Goal: Check status: Check status

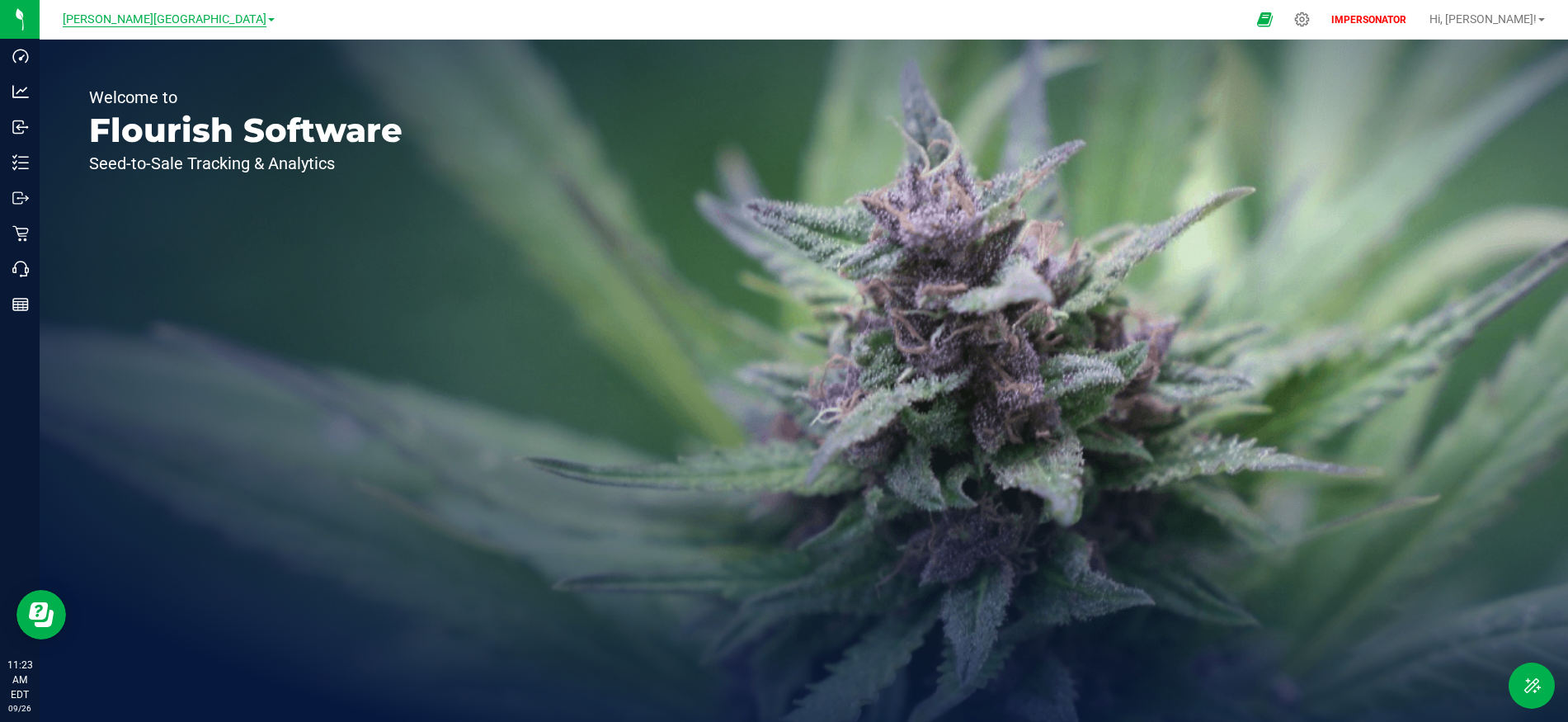
click at [162, 16] on span "[PERSON_NAME][GEOGRAPHIC_DATA]" at bounding box center [164, 20] width 203 height 15
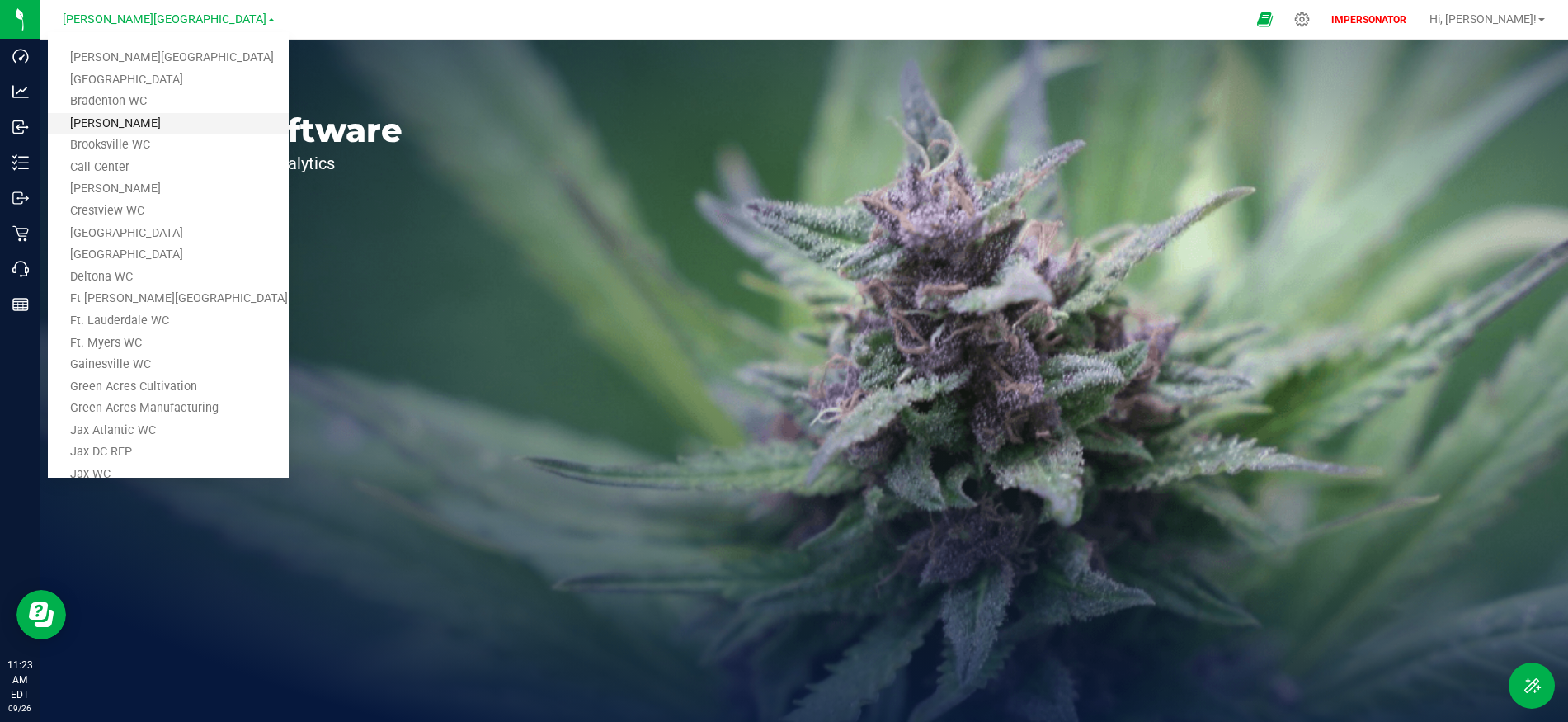
click at [109, 115] on link "[PERSON_NAME]" at bounding box center [169, 124] width 241 height 22
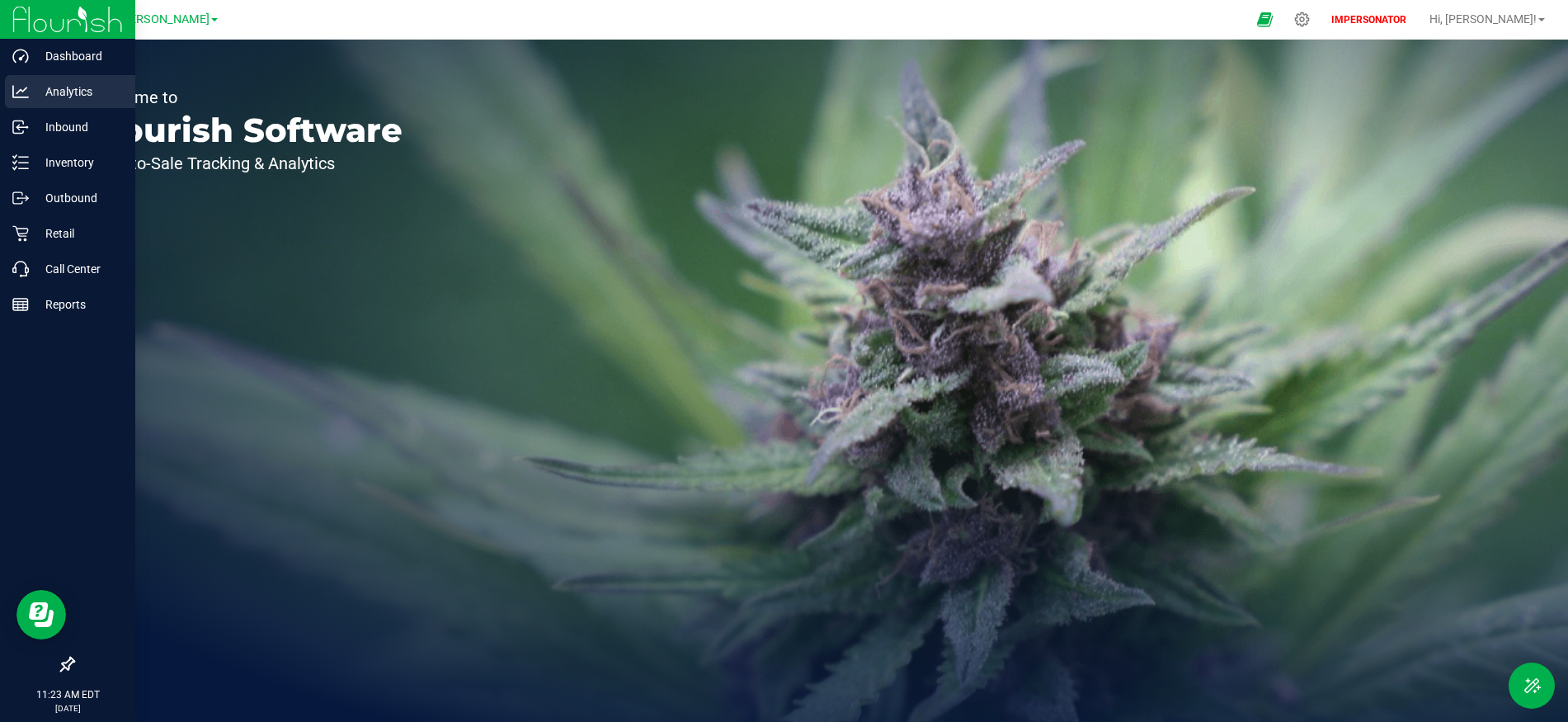
click at [53, 93] on p "Analytics" at bounding box center [78, 91] width 99 height 20
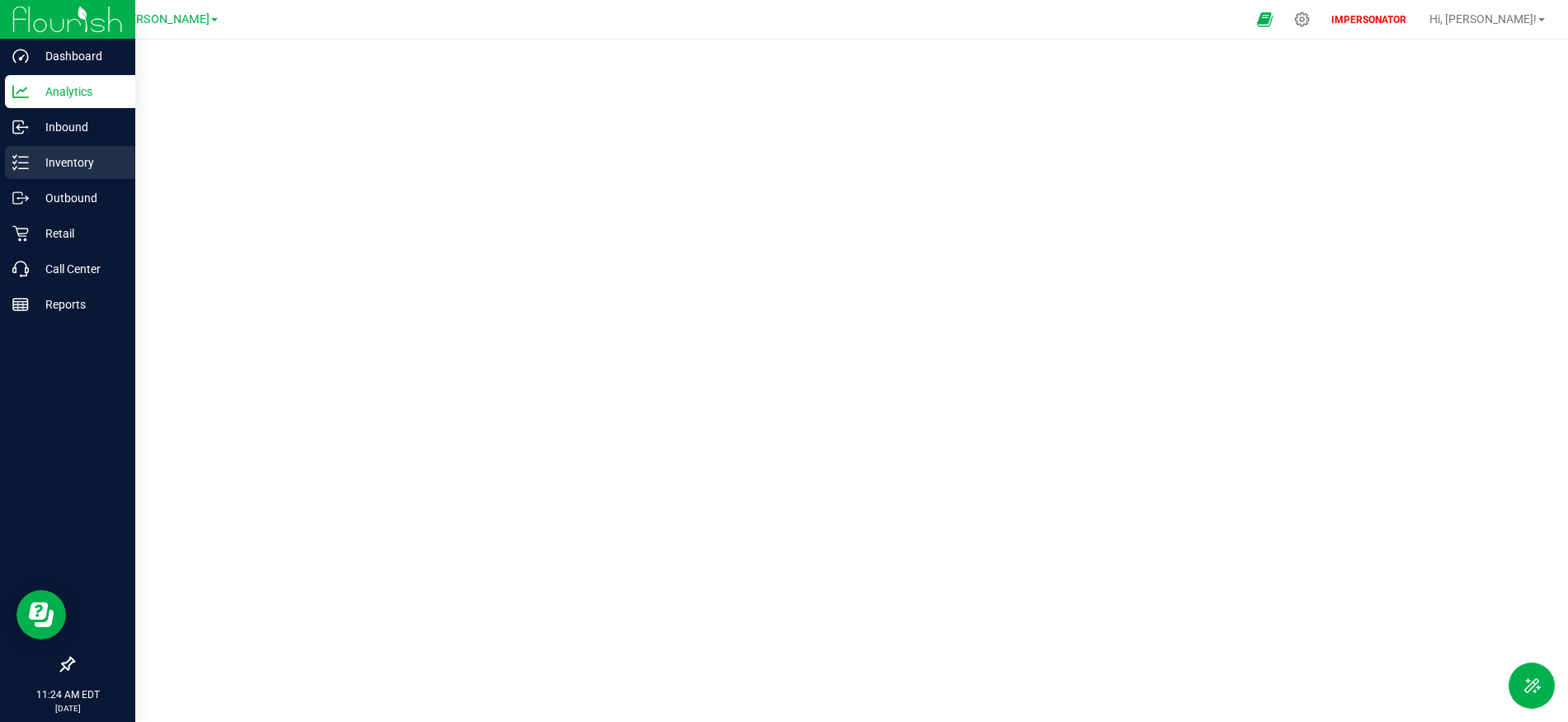
click at [58, 168] on p "Inventory" at bounding box center [78, 162] width 99 height 20
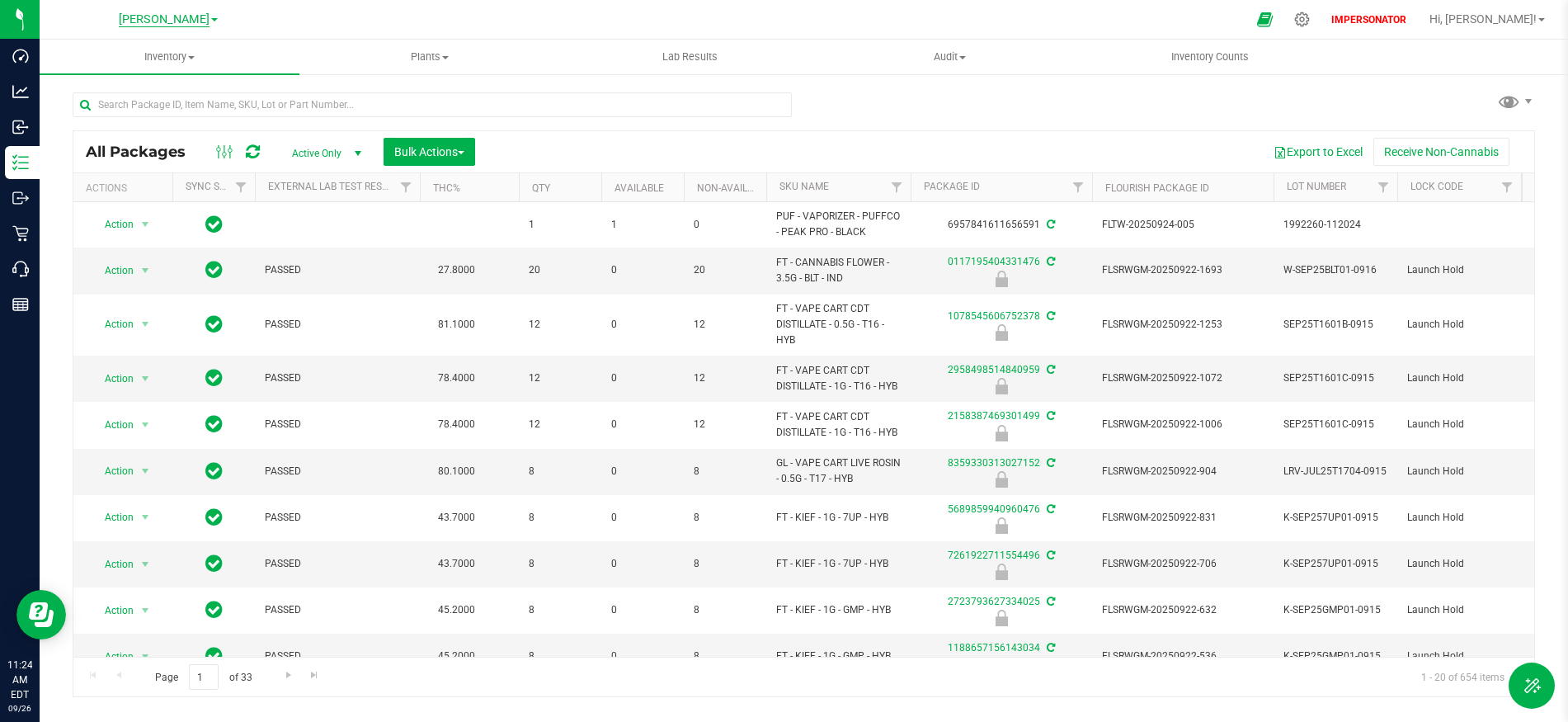
click at [185, 24] on span "[PERSON_NAME]" at bounding box center [164, 20] width 91 height 15
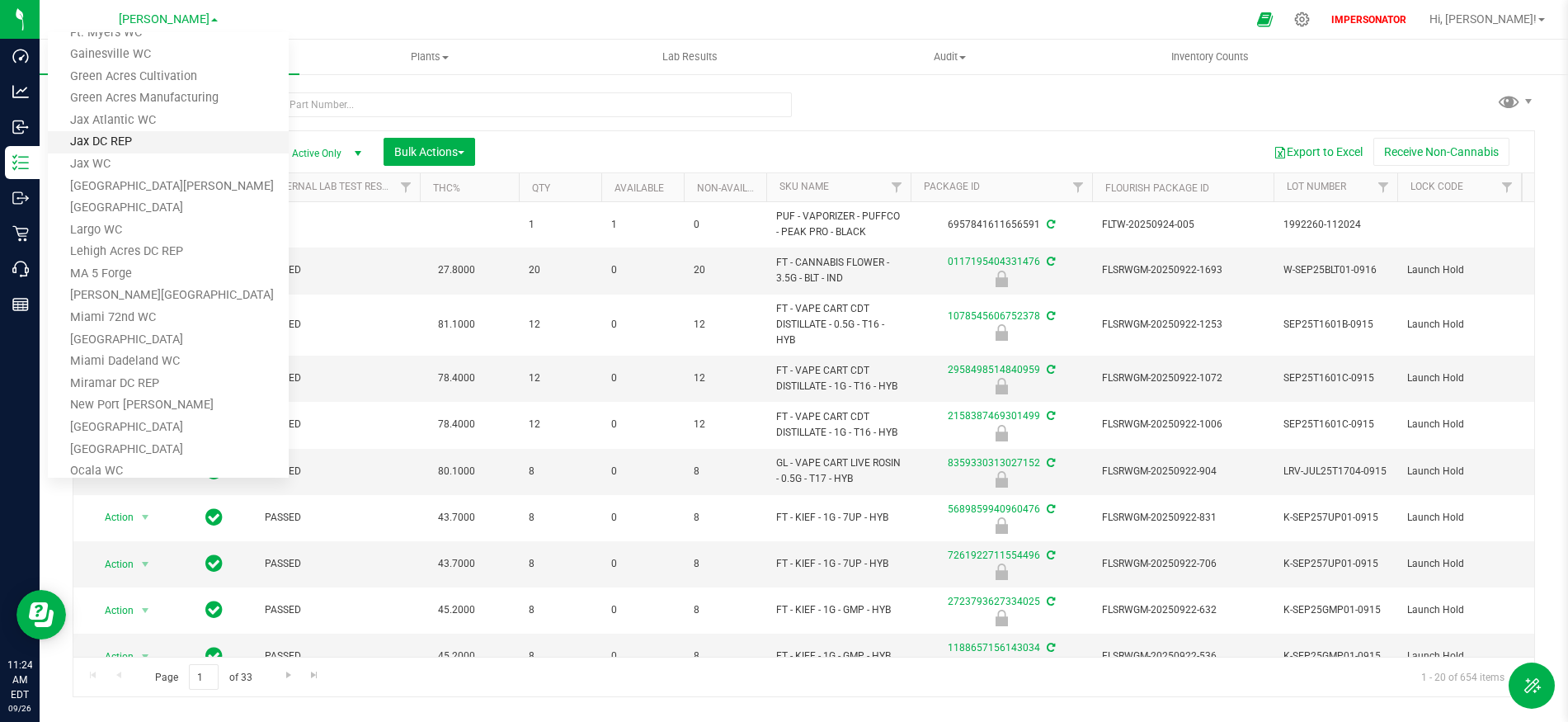
scroll to position [312, 0]
click at [129, 198] on link "[GEOGRAPHIC_DATA]" at bounding box center [169, 205] width 241 height 22
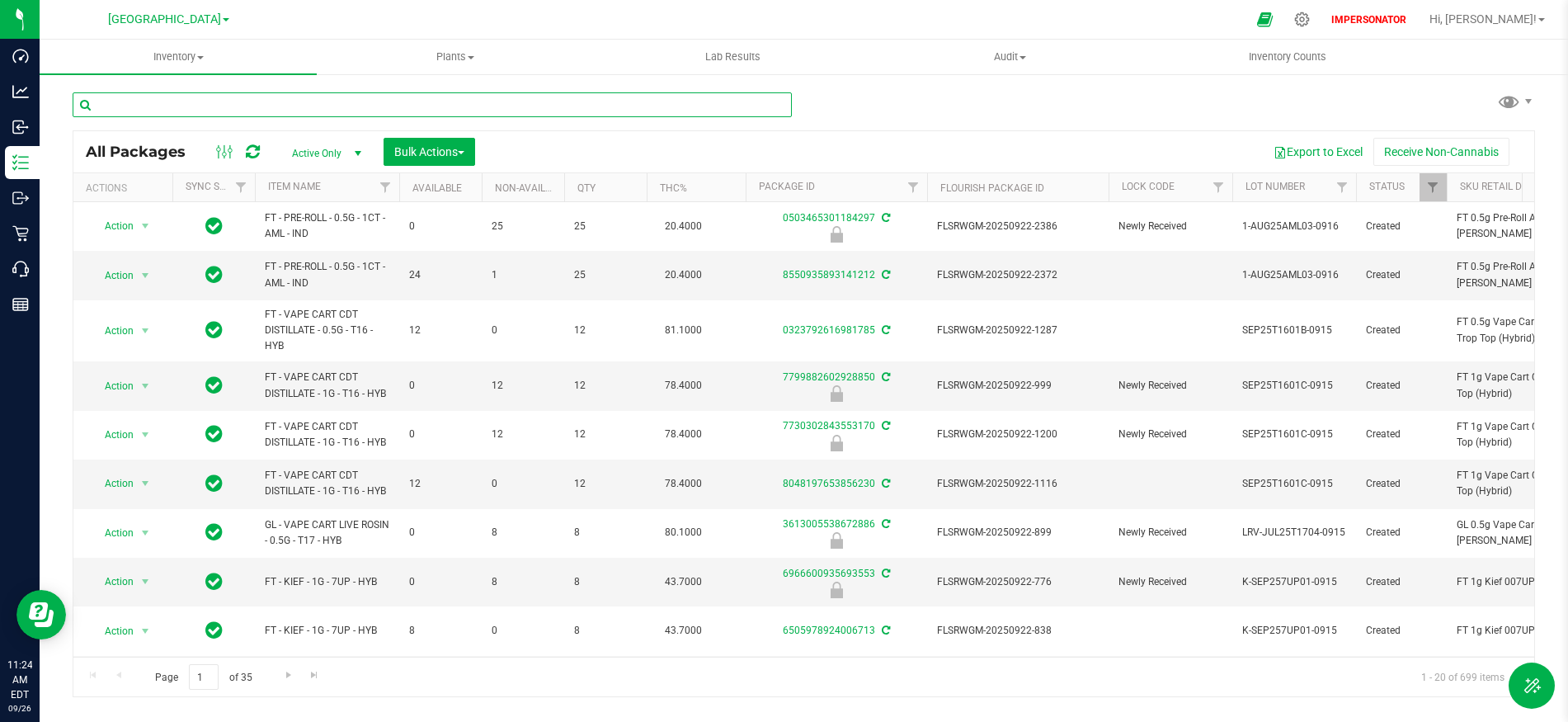
click at [237, 111] on input "text" at bounding box center [432, 105] width 719 height 25
paste input "6346917318163406"
type input "6346917318163406"
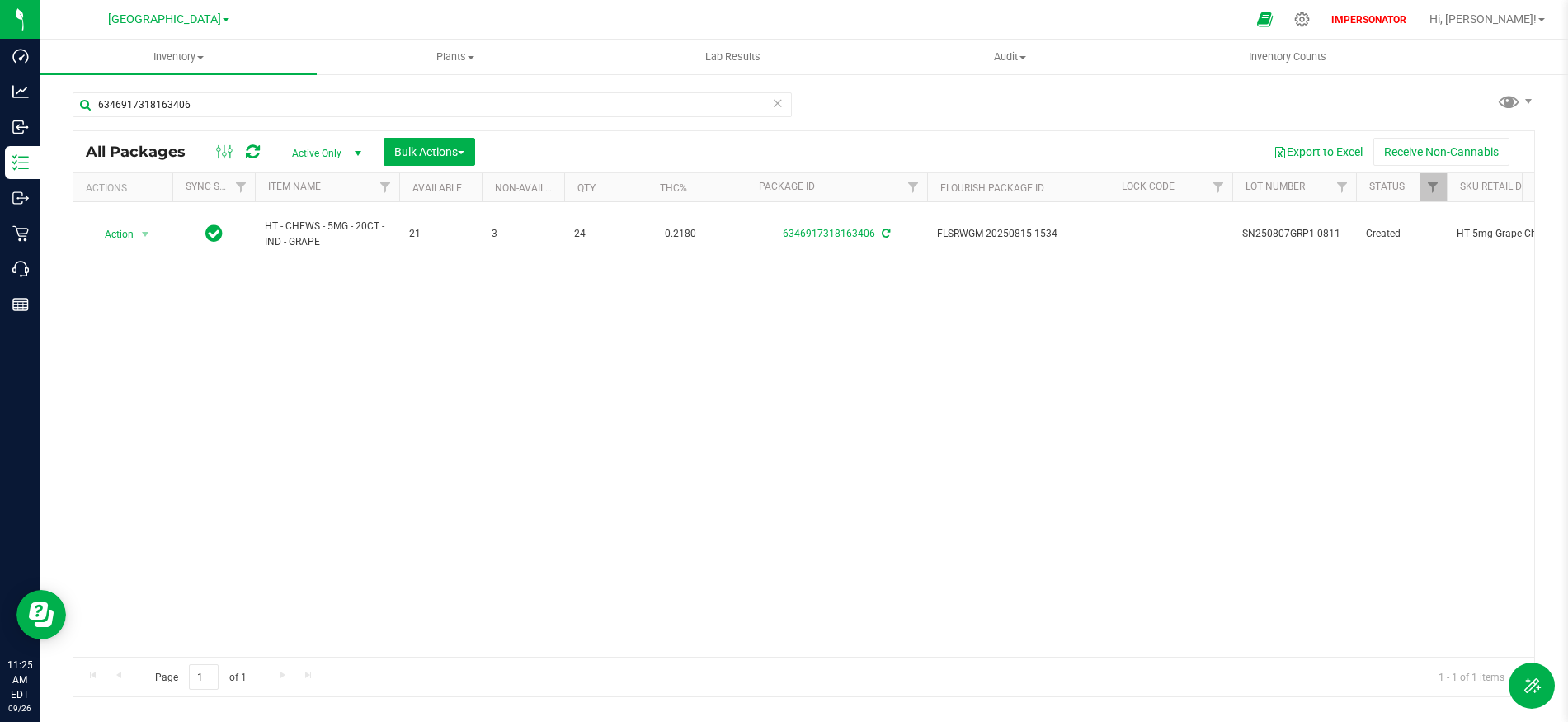
scroll to position [0, 1120]
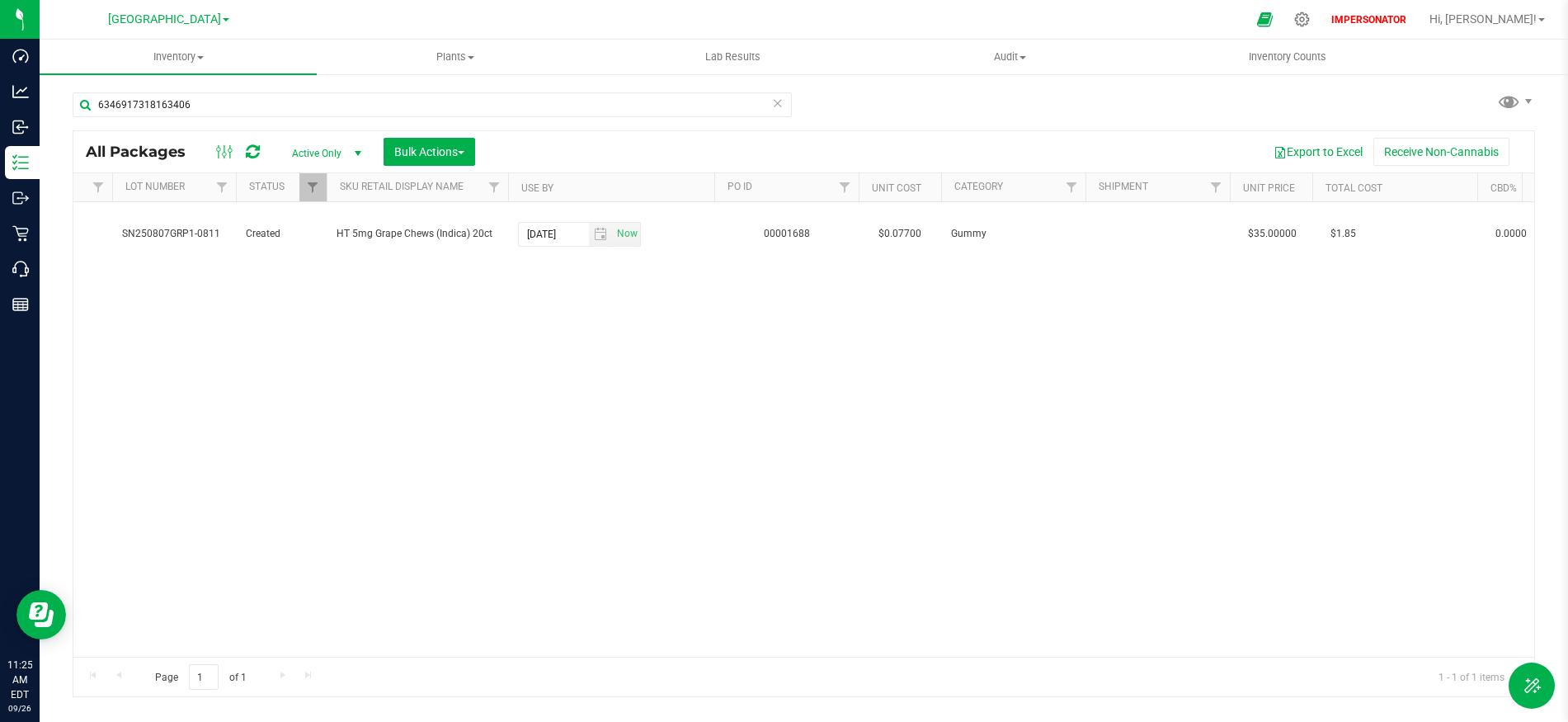
click at [718, 348] on div "Action Action Adjust qty Create package Edit attributes Global inventory Locate…" at bounding box center [803, 428] width 1461 height 454
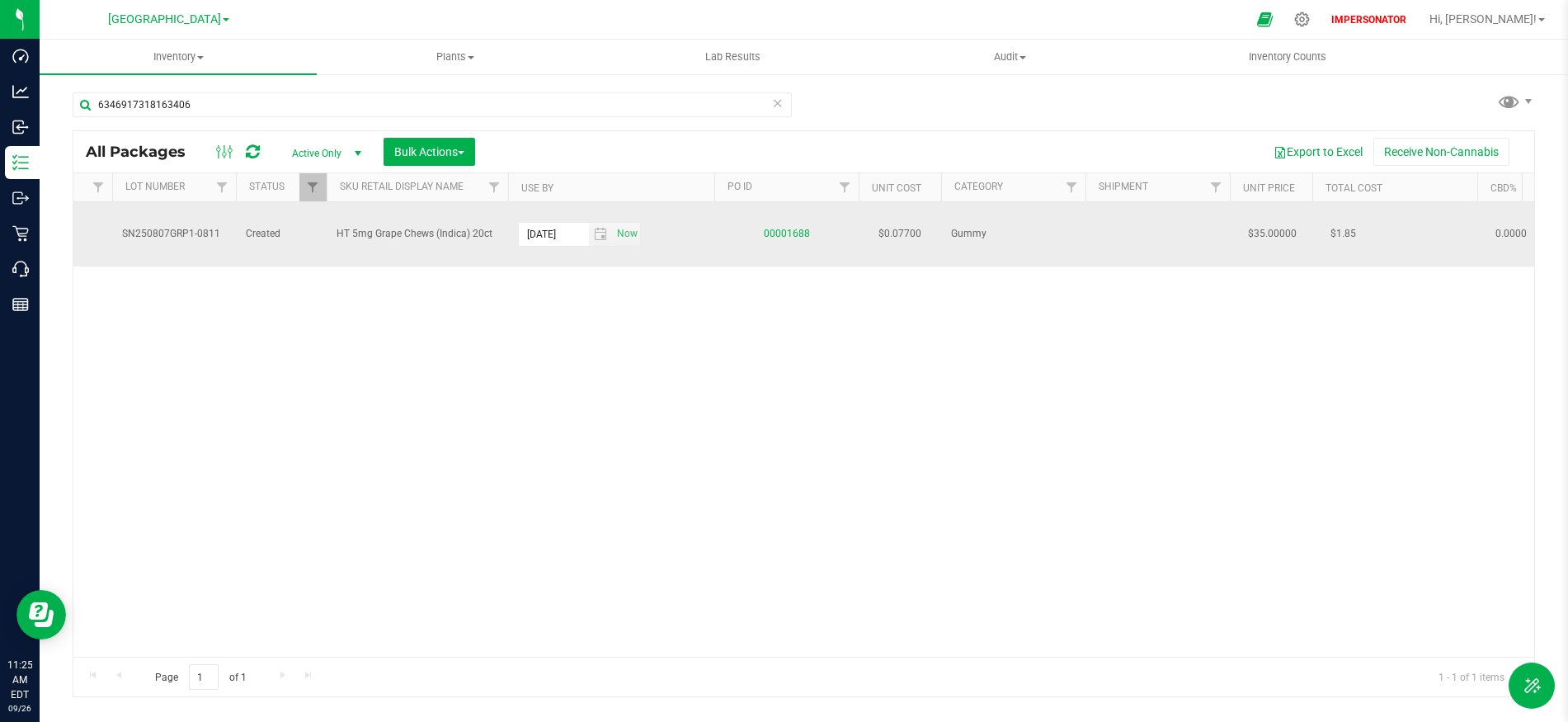
click at [777, 235] on link "00001688" at bounding box center [787, 233] width 46 height 12
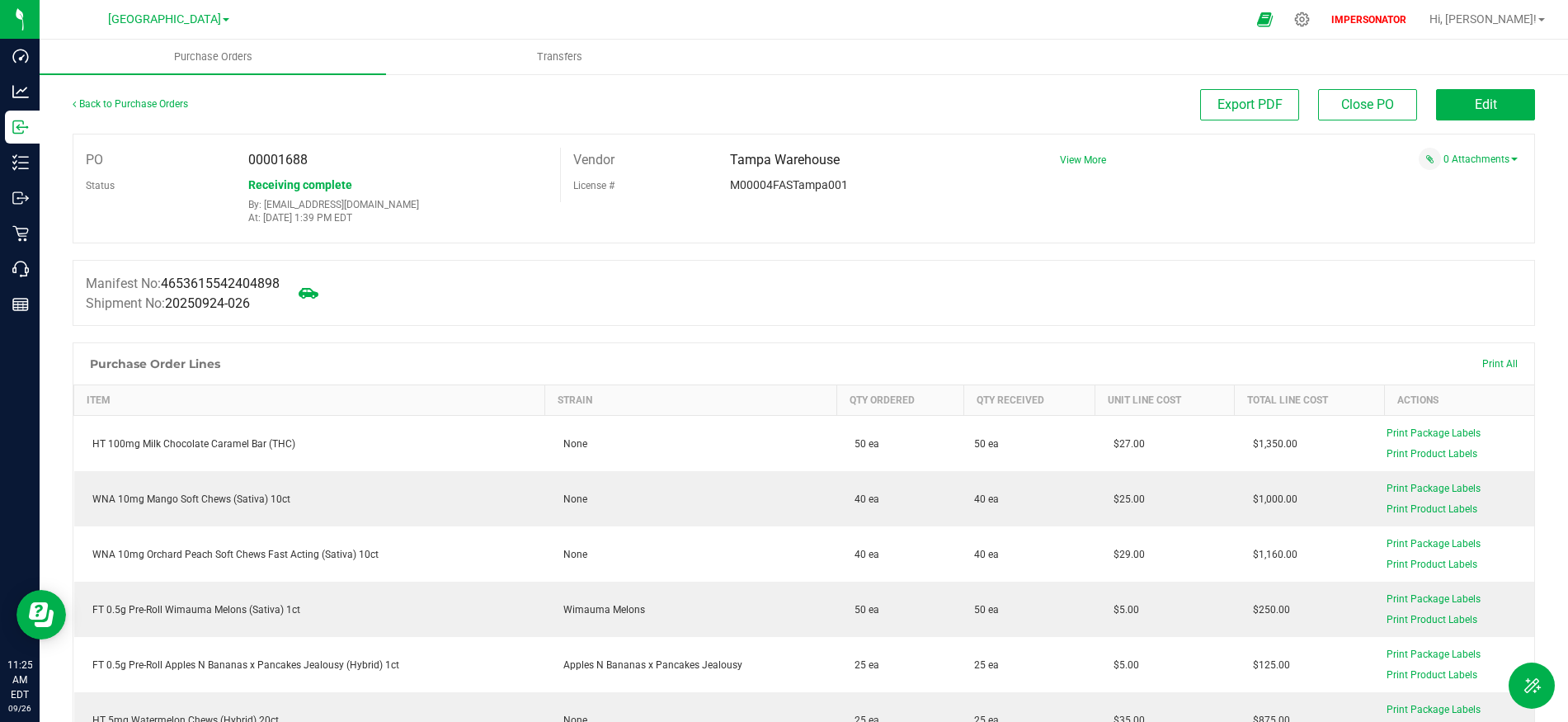
click at [262, 274] on div "Manifest No: 4653615542404898 Shipment No: 20250924-026" at bounding box center [803, 293] width 1462 height 66
click at [255, 279] on span "4653615542404898" at bounding box center [220, 284] width 119 height 16
click at [1076, 168] on span "View More" at bounding box center [1083, 160] width 46 height 25
click at [1075, 160] on span "View More" at bounding box center [1083, 160] width 46 height 12
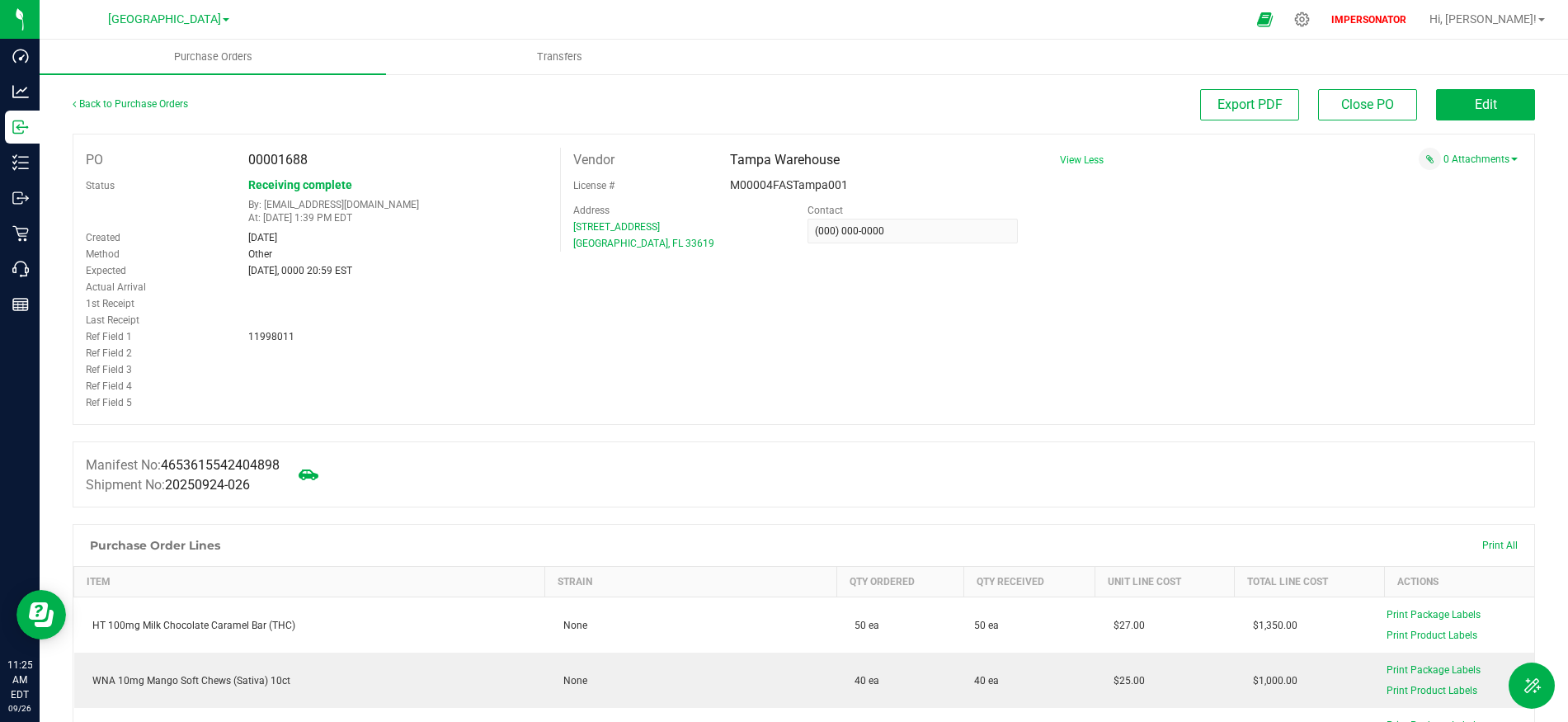
click at [439, 358] on div "Ref Field 2" at bounding box center [316, 353] width 486 height 16
click at [559, 65] on uib-tab-heading "Transfers" at bounding box center [559, 56] width 344 height 33
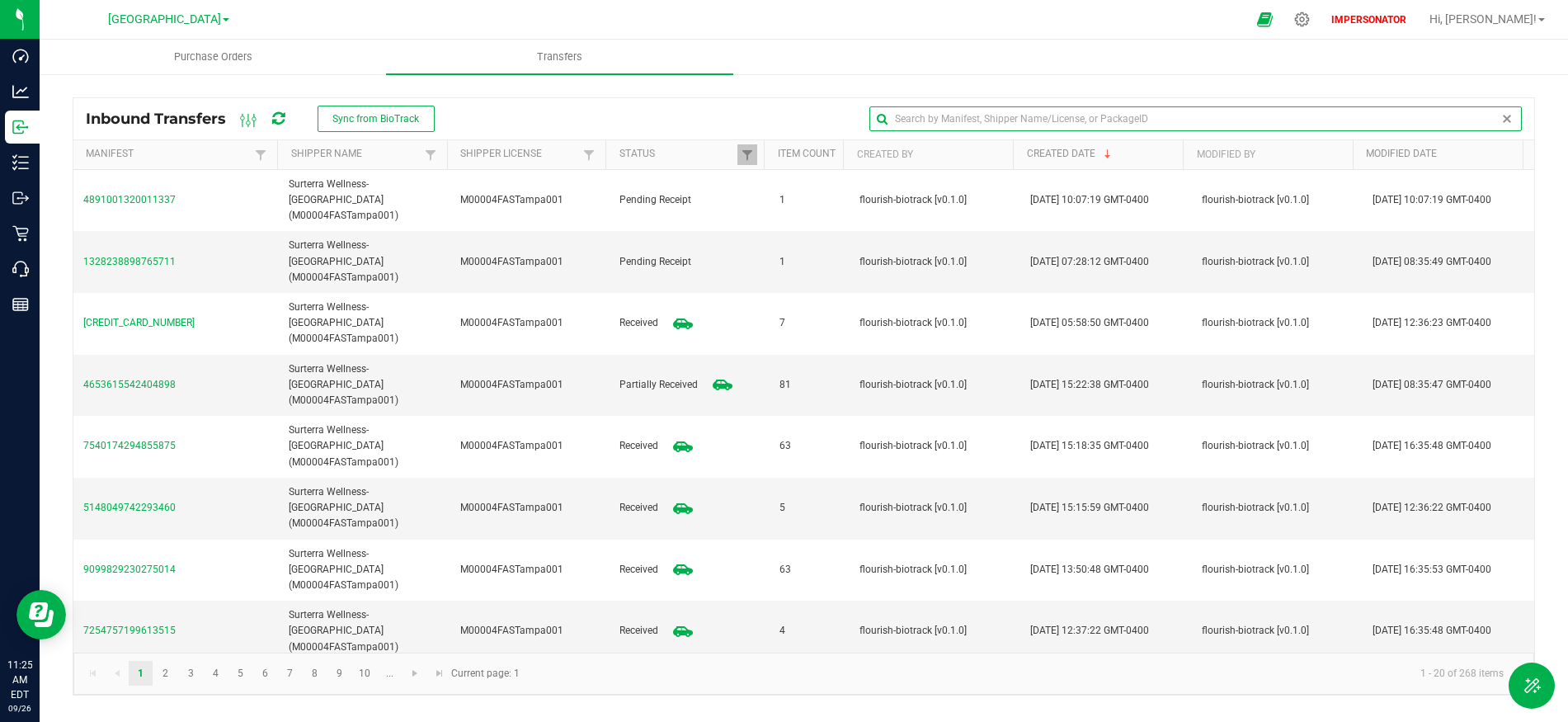
click at [1498, 117] on input "text" at bounding box center [1195, 119] width 652 height 25
paste input "4653615542404898"
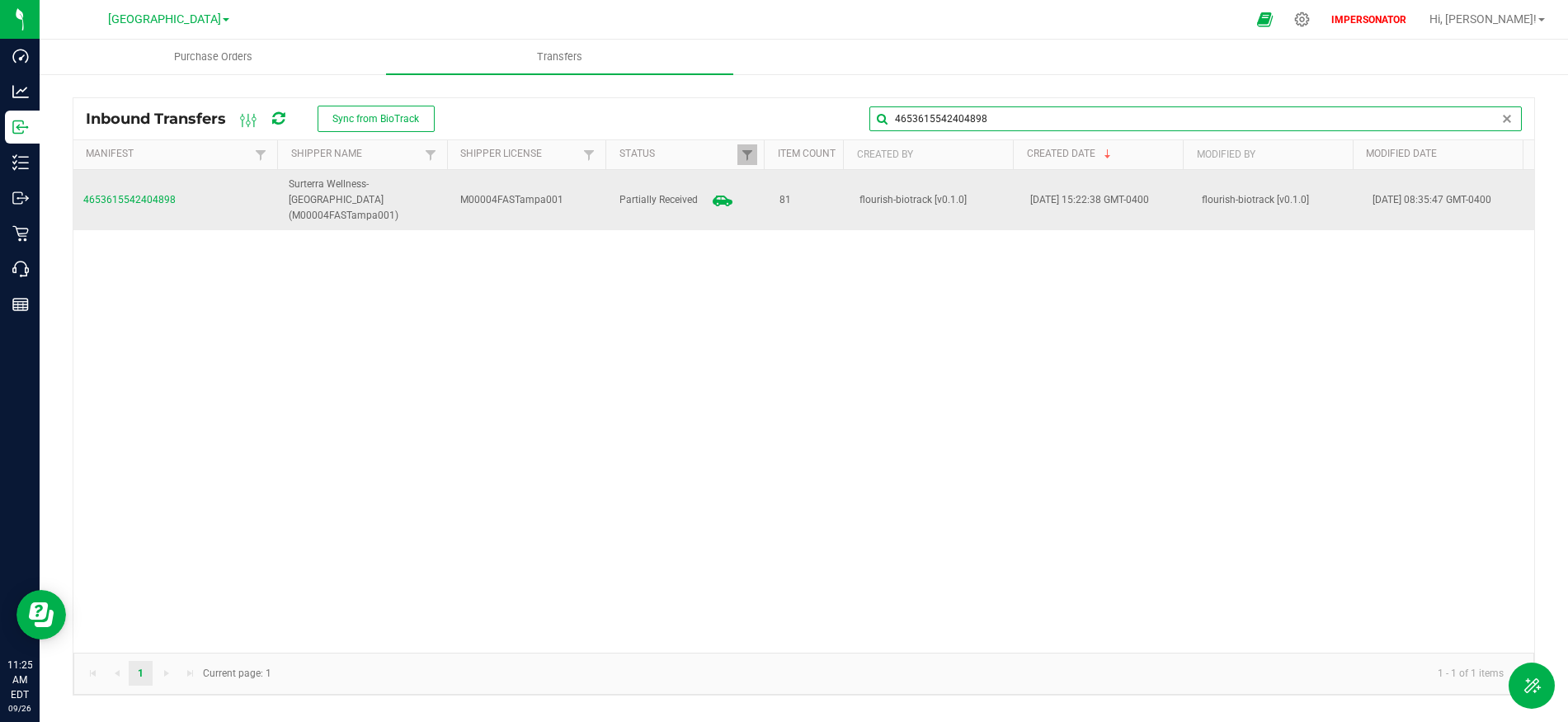
type input "4653615542404898"
click at [155, 192] on span "4653615542404898" at bounding box center [176, 200] width 186 height 16
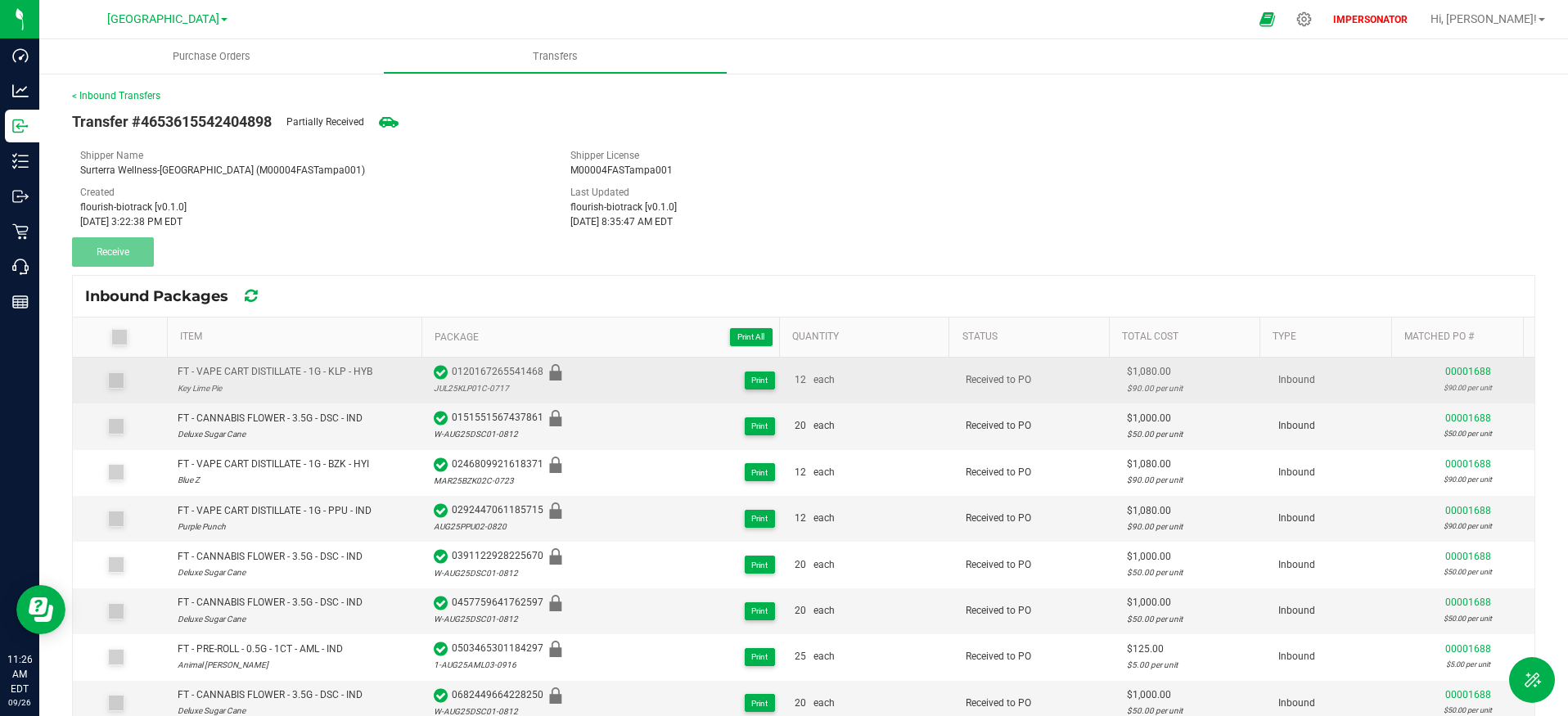
drag, startPoint x: 446, startPoint y: 370, endPoint x: 534, endPoint y: 364, distance: 88.2
click at [534, 364] on span "0120167265541468" at bounding box center [509, 372] width 116 height 16
copy span "0120167265541468"
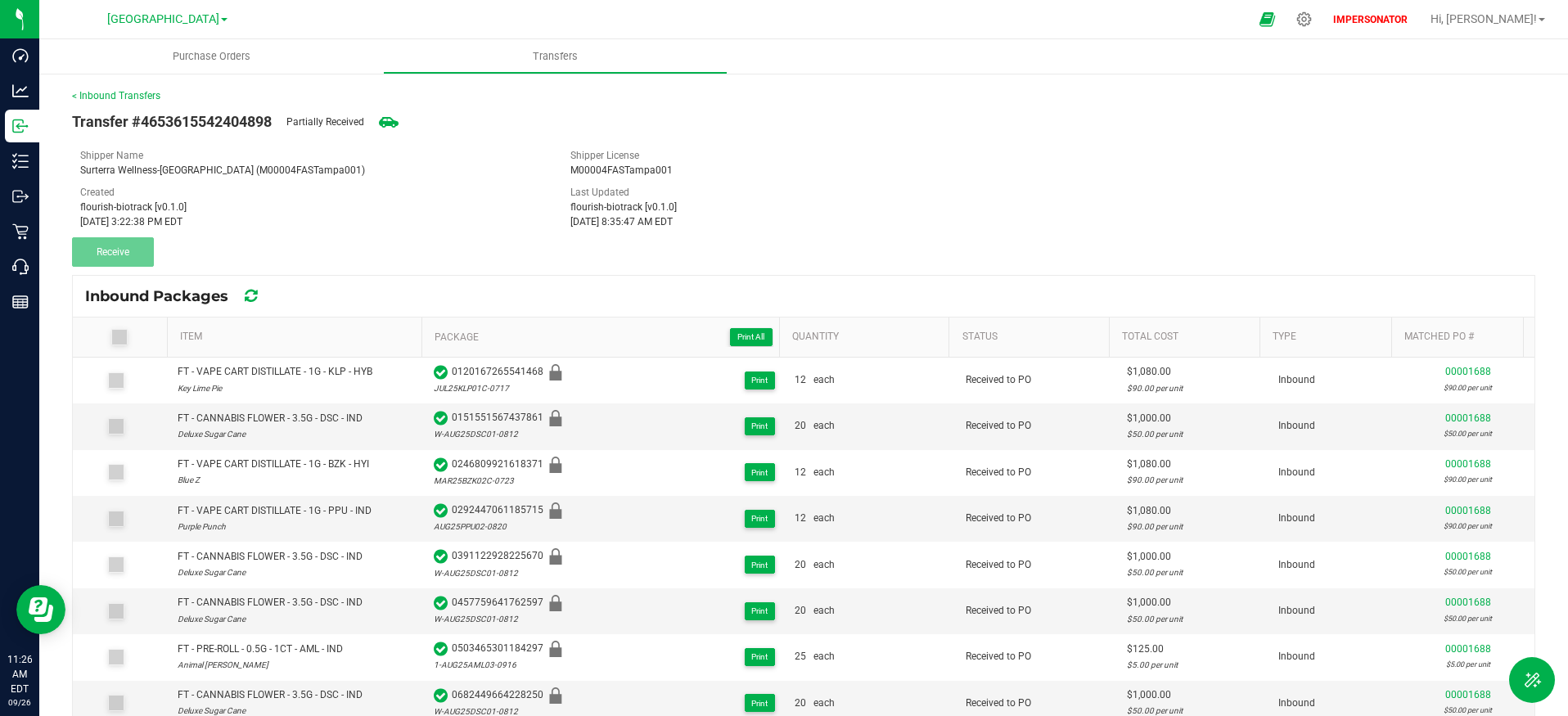
click at [321, 266] on div "< Inbound Transfers Transfer #4653615542404898 Partially Received Shipper Name …" at bounding box center [803, 486] width 1463 height 796
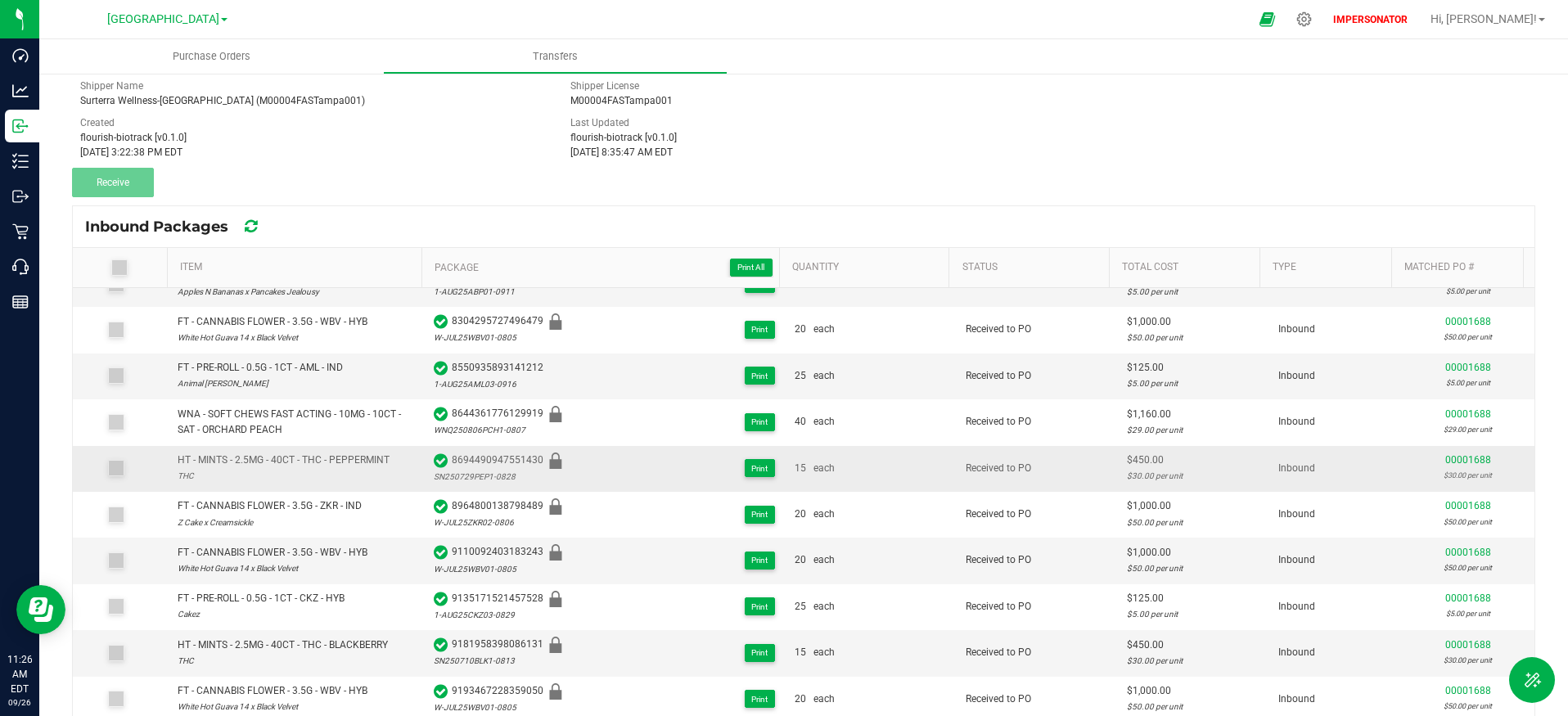
scroll to position [185, 0]
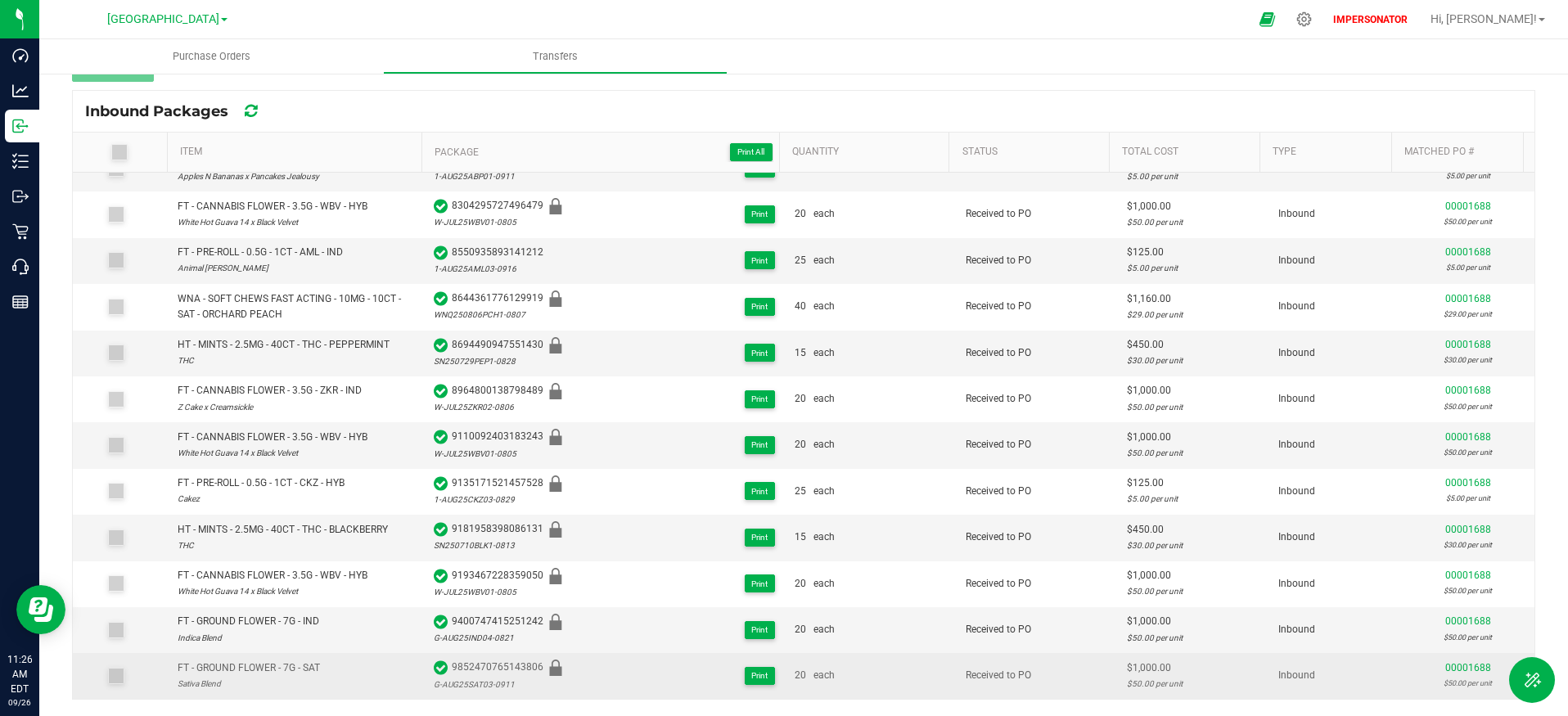
drag, startPoint x: 85, startPoint y: 293, endPoint x: 1471, endPoint y: 689, distance: 1441.5
click at [1471, 689] on kendo-grid "Inbound Packages Item Package Print All Quantity Status Total Cost Type Matched…" at bounding box center [803, 395] width 1463 height 609
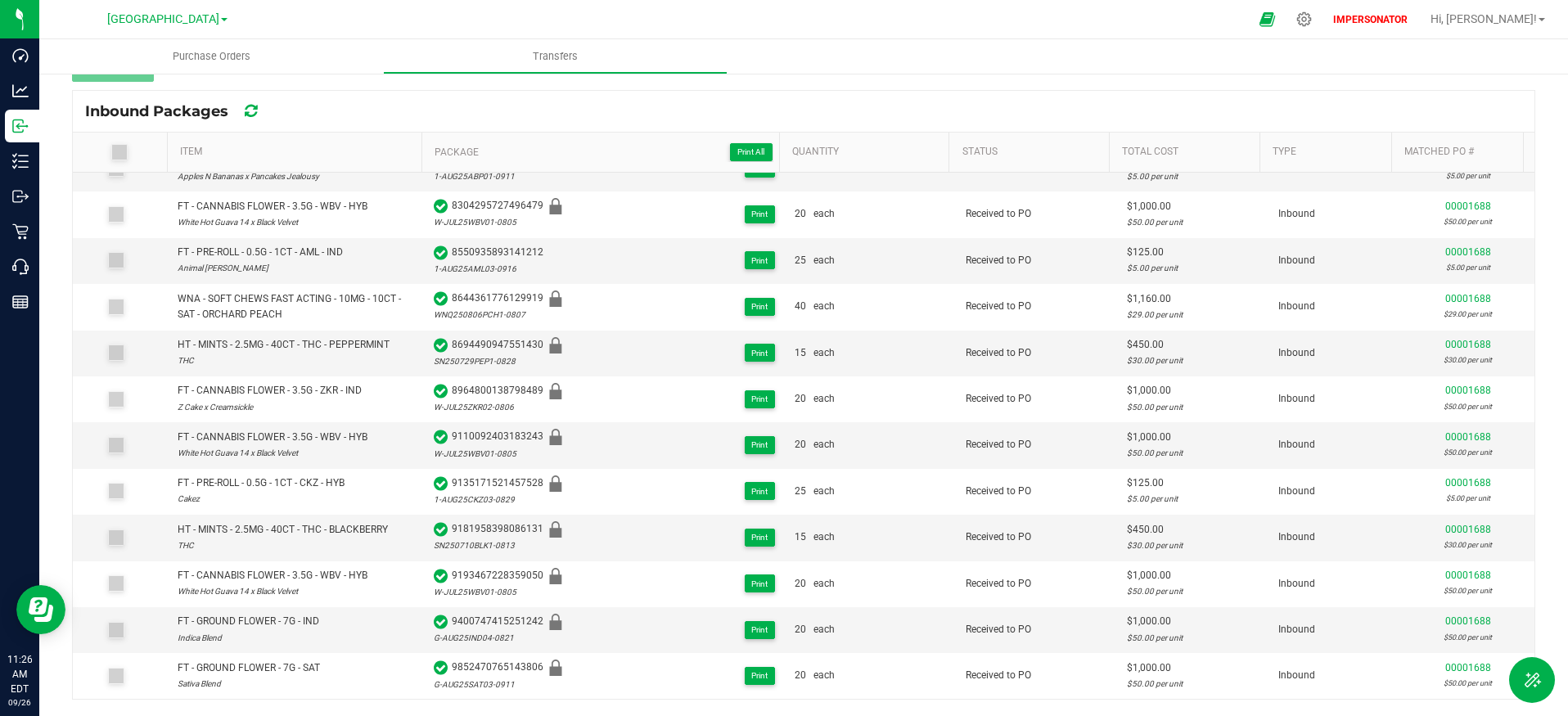
copy kendo-grid "Inbound Packages Item Package Print All Quantity Status Total Cost Type Matched…"
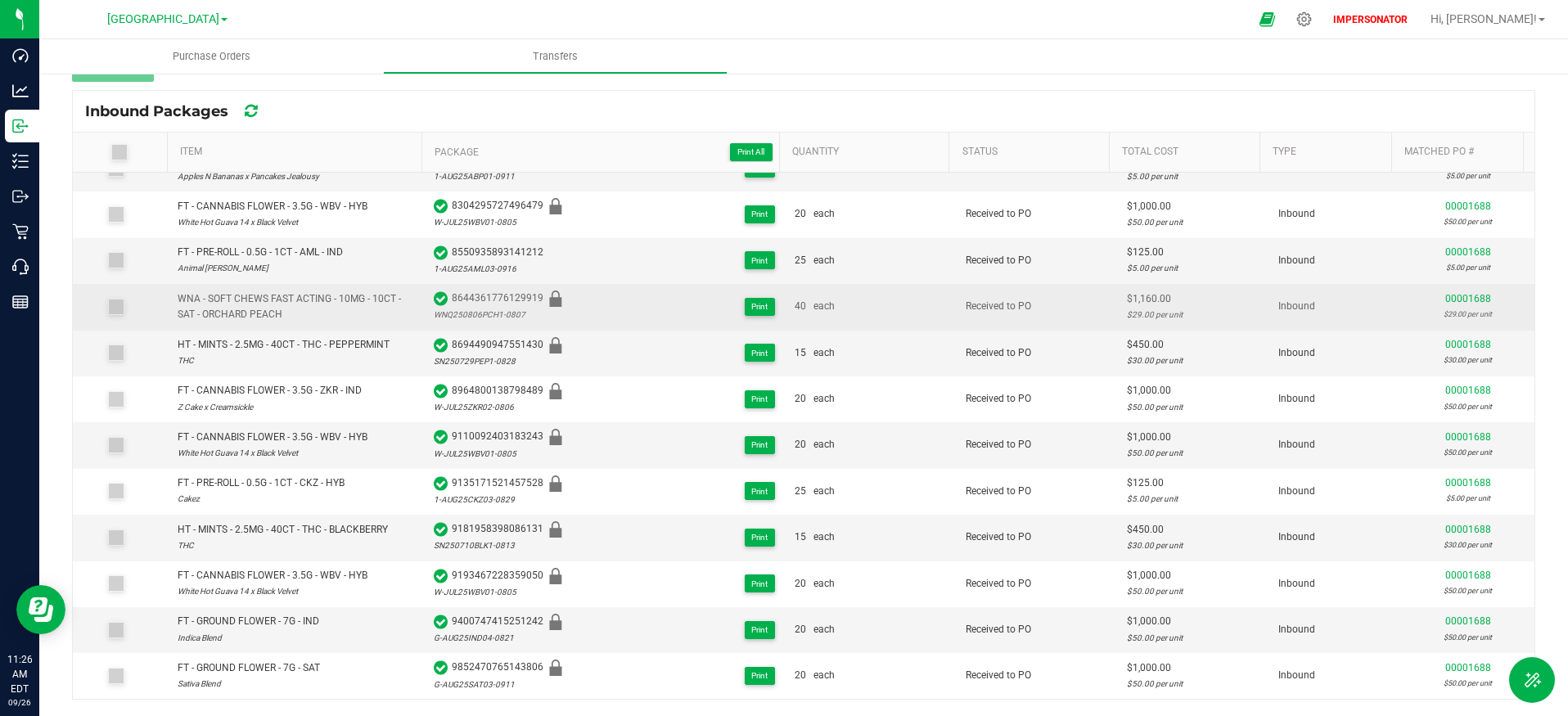
click at [680, 326] on td "8644361776129919 WNQ250806PCH1-0807 Print" at bounding box center [605, 307] width 361 height 46
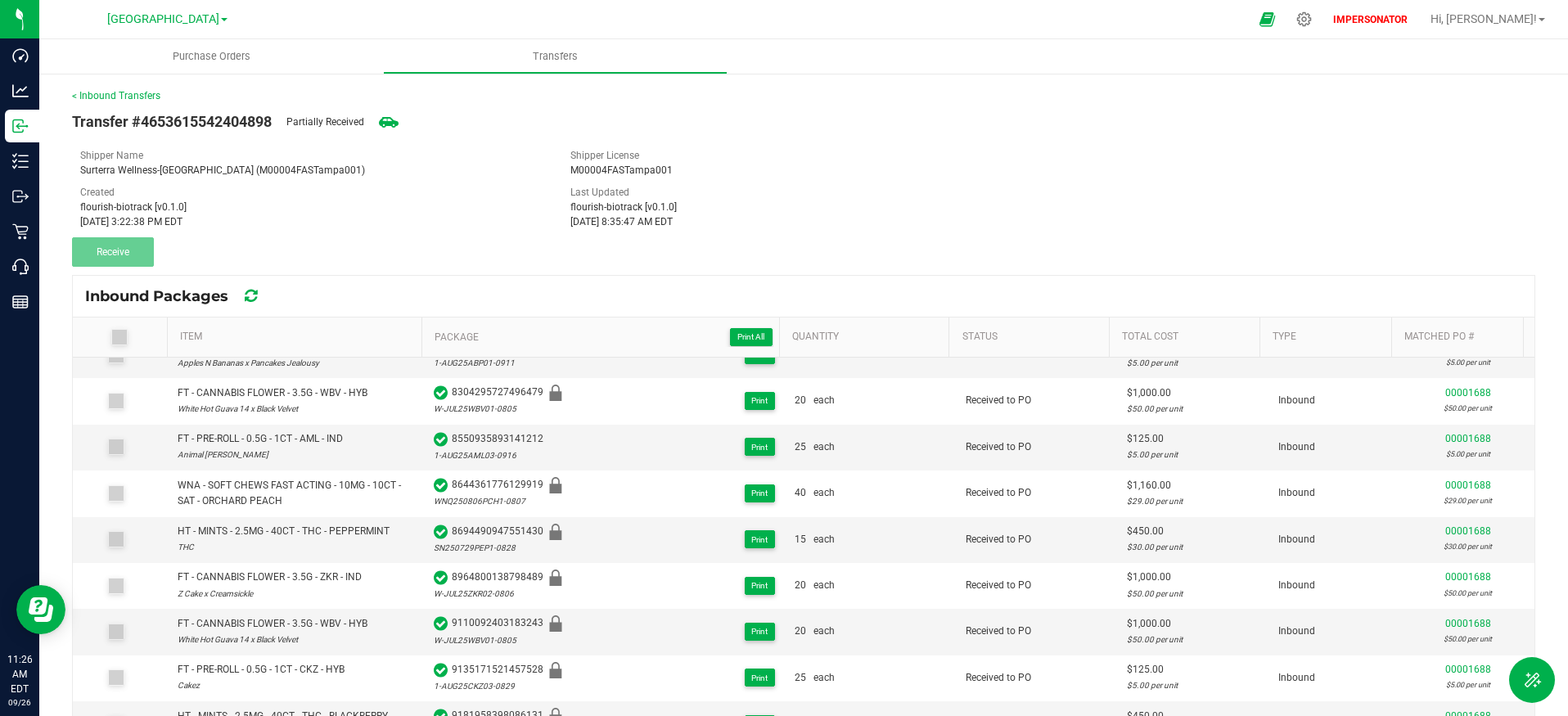
scroll to position [3225, 0]
click at [243, 120] on span "Transfer #4653615542404898" at bounding box center [171, 121] width 199 height 22
copy span "4653615542404898"
click at [117, 98] on link "< Inbound Transfers" at bounding box center [116, 96] width 89 height 12
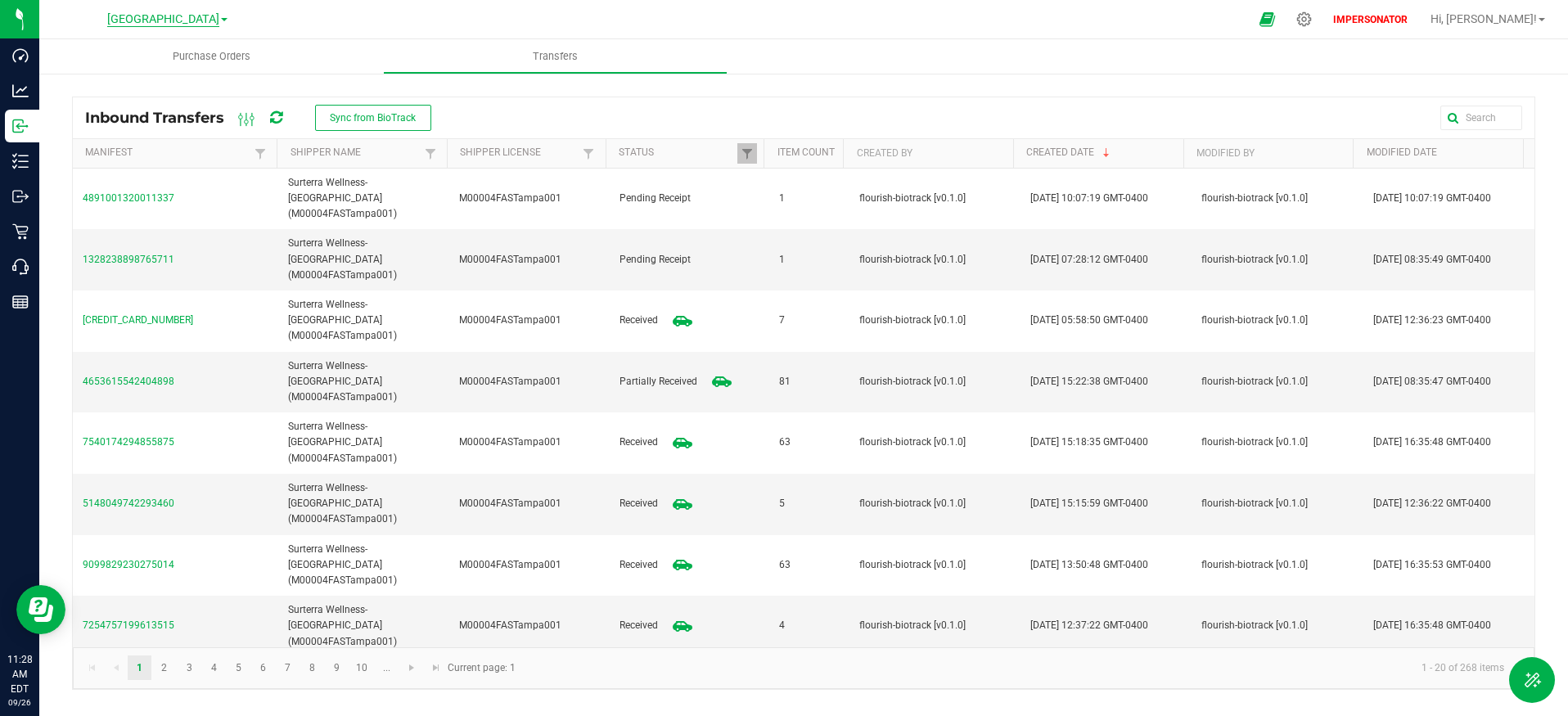
click at [145, 19] on span "Lakeland WC" at bounding box center [163, 19] width 112 height 15
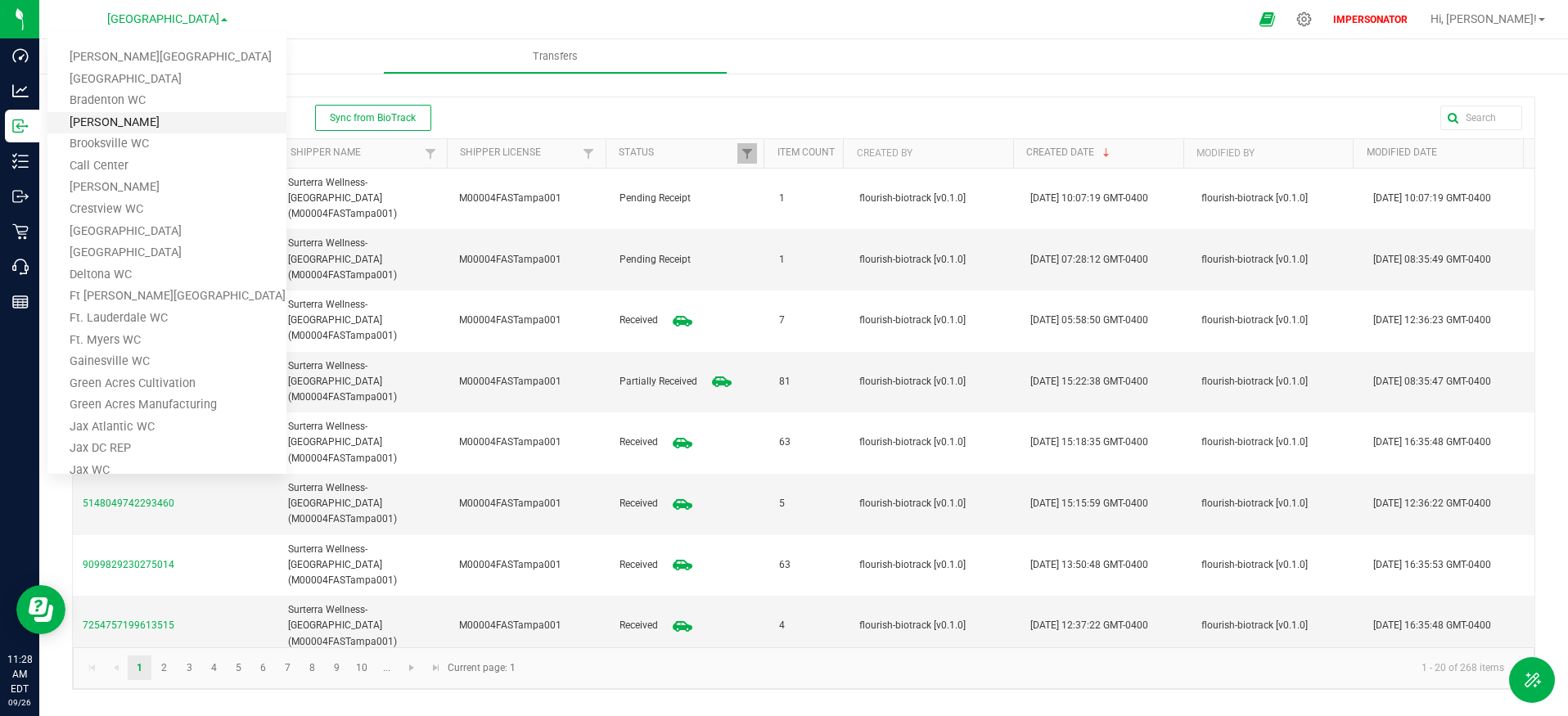
click at [153, 122] on link "Brandon WC" at bounding box center [167, 123] width 239 height 22
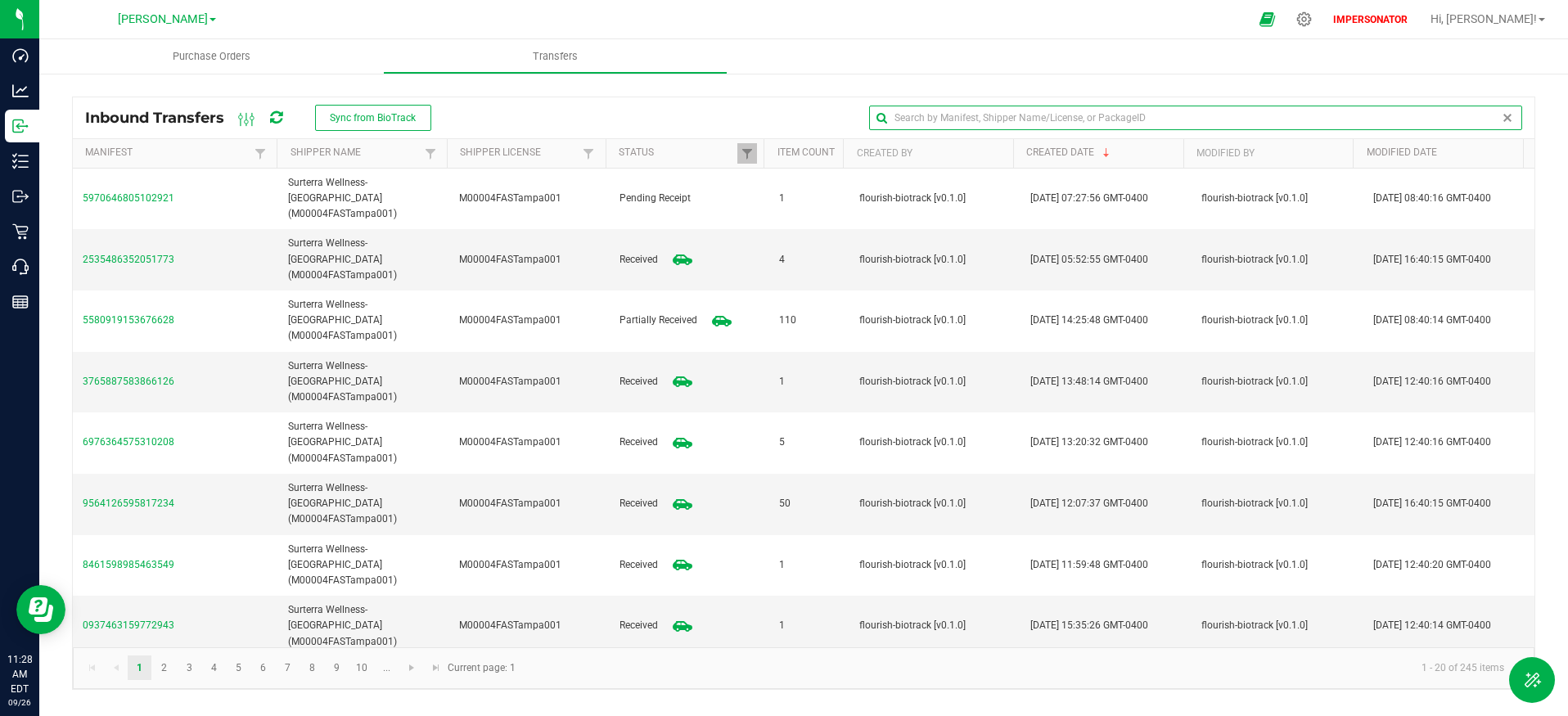
click at [1487, 110] on input "text" at bounding box center [1194, 118] width 653 height 25
paste input "00001746"
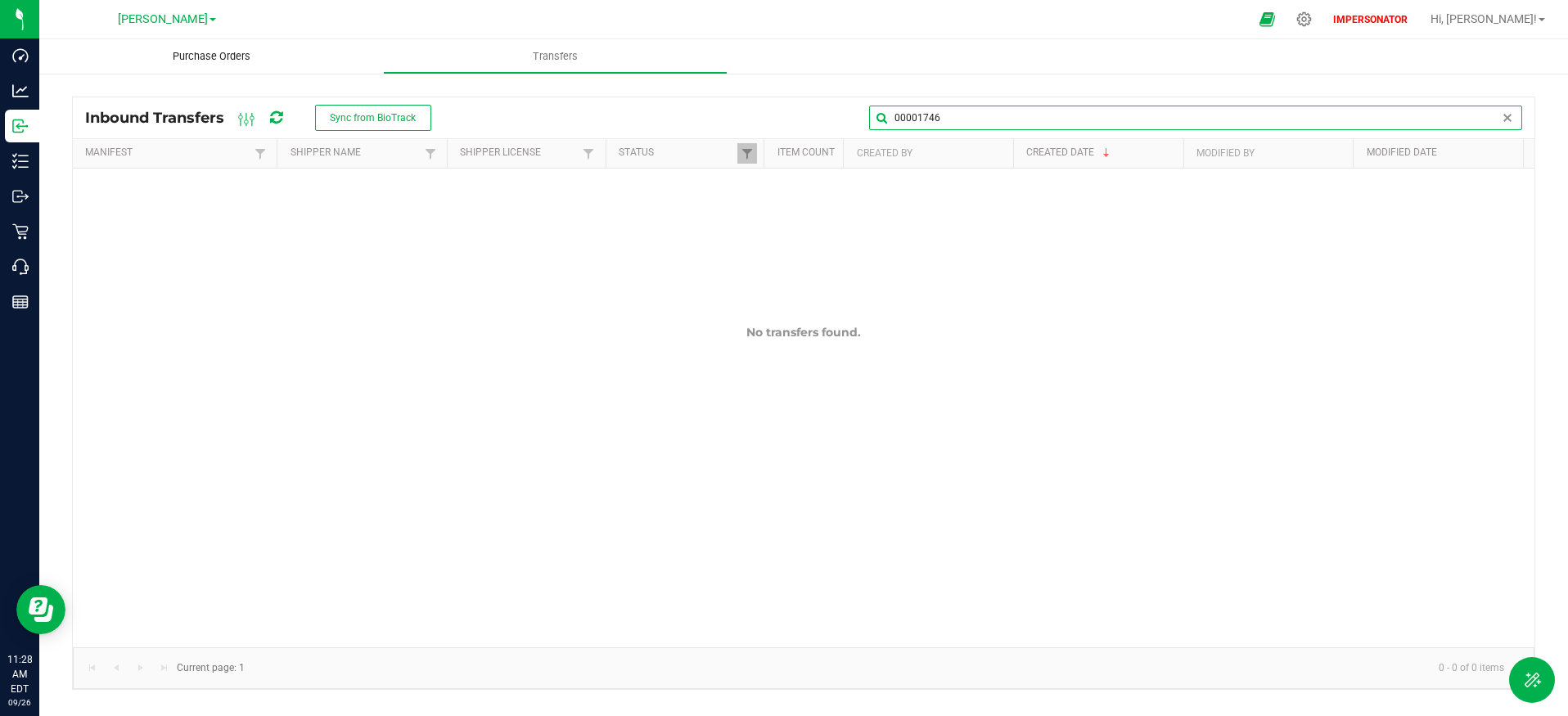
type input "00001746"
click at [260, 54] on span "Purchase Orders" at bounding box center [212, 56] width 122 height 15
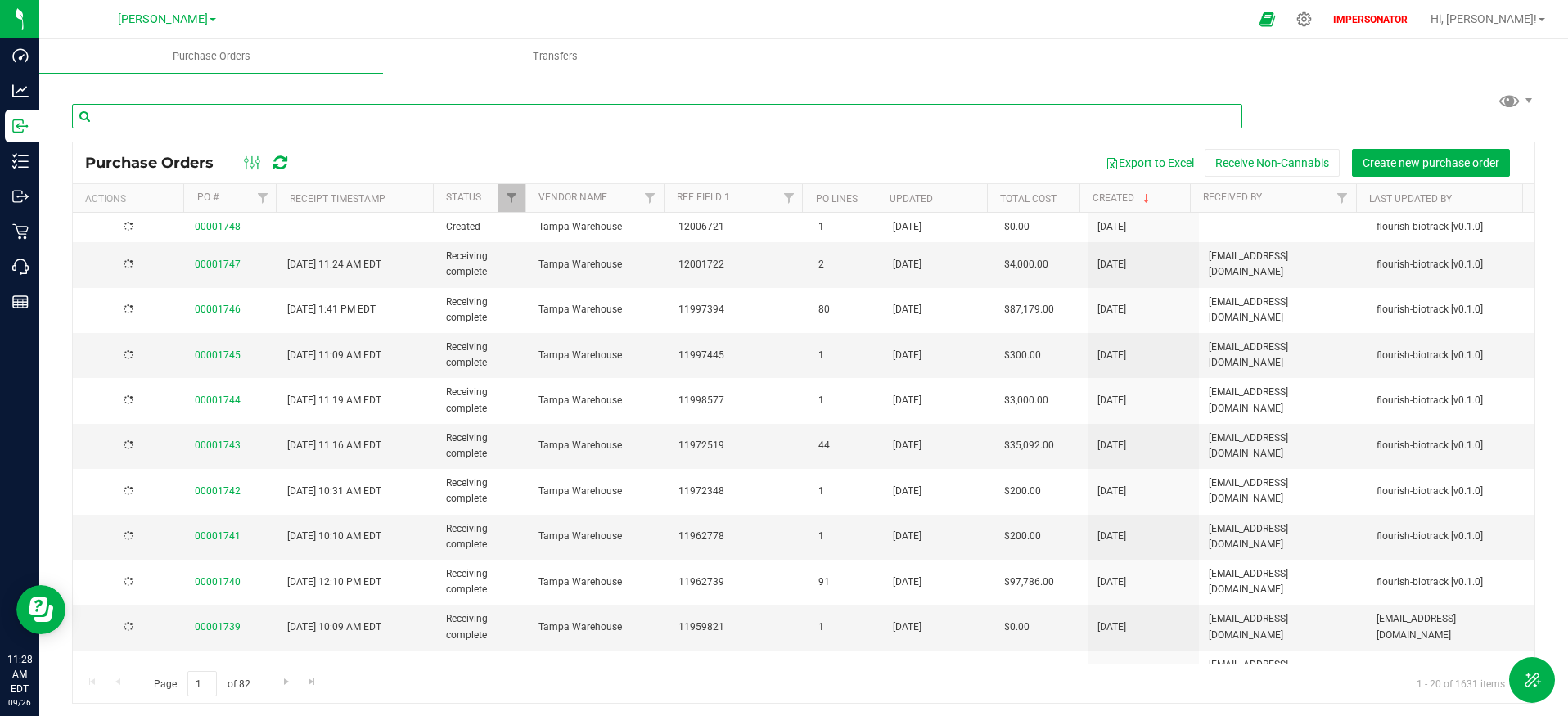
click at [976, 113] on input "text" at bounding box center [656, 116] width 1170 height 25
paste input "00001746"
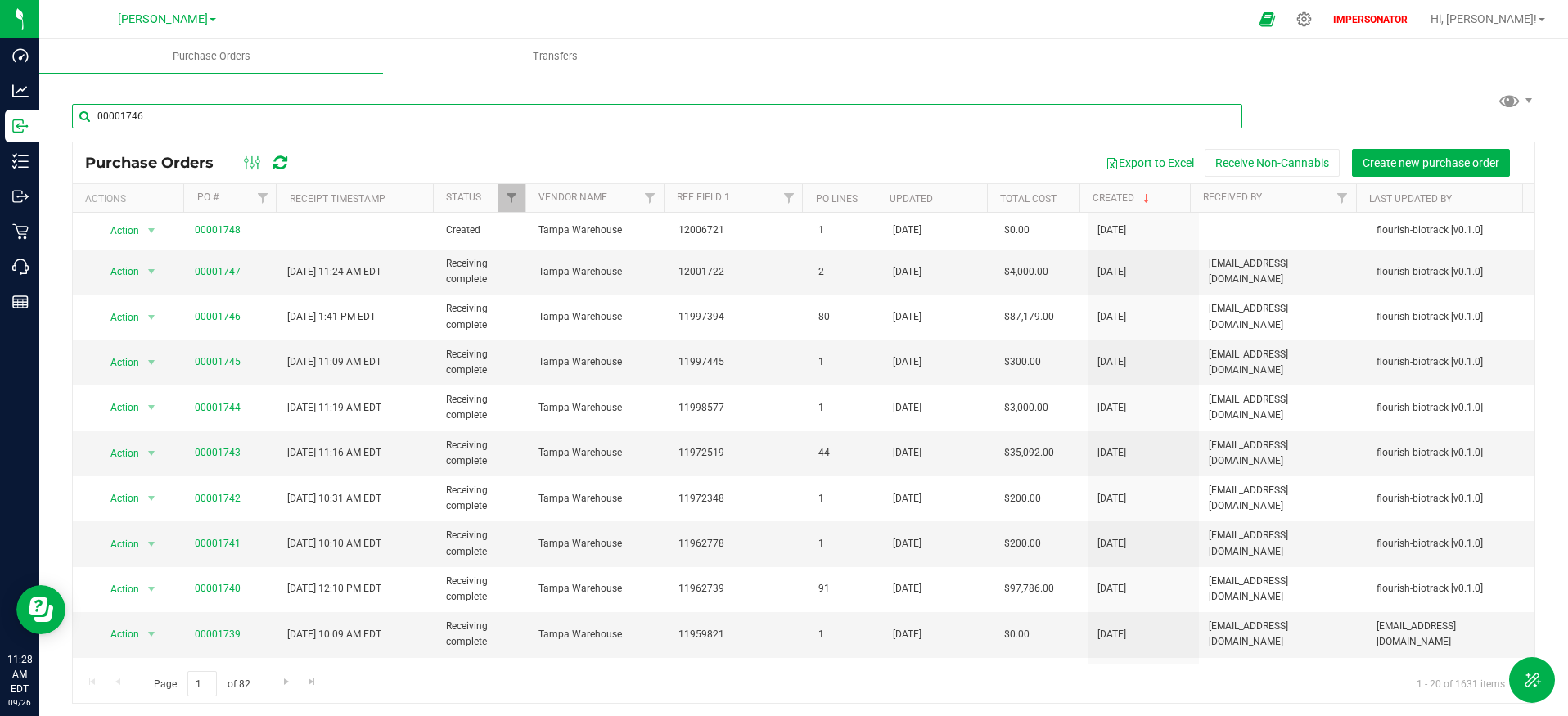
type input "00001746"
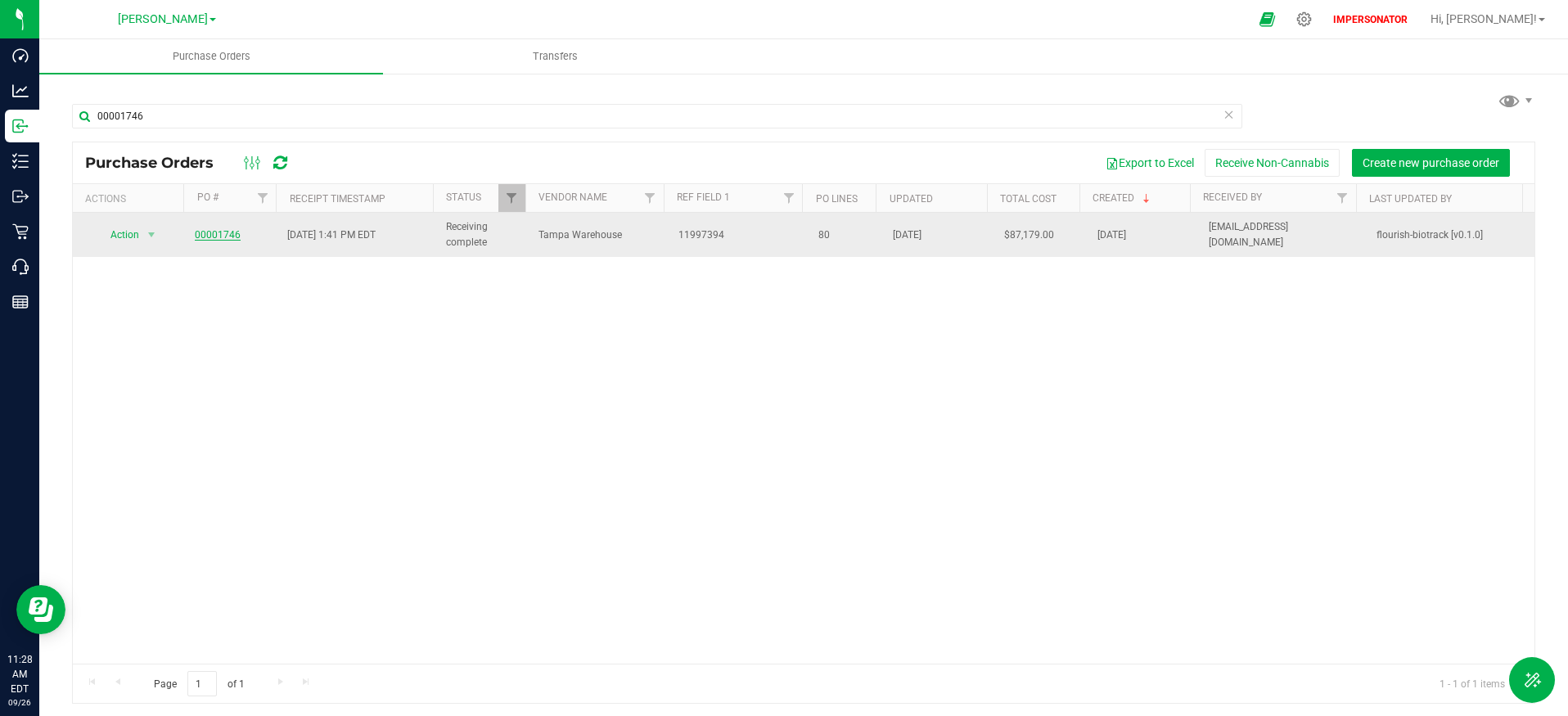
click at [227, 234] on link "00001746" at bounding box center [218, 235] width 46 height 12
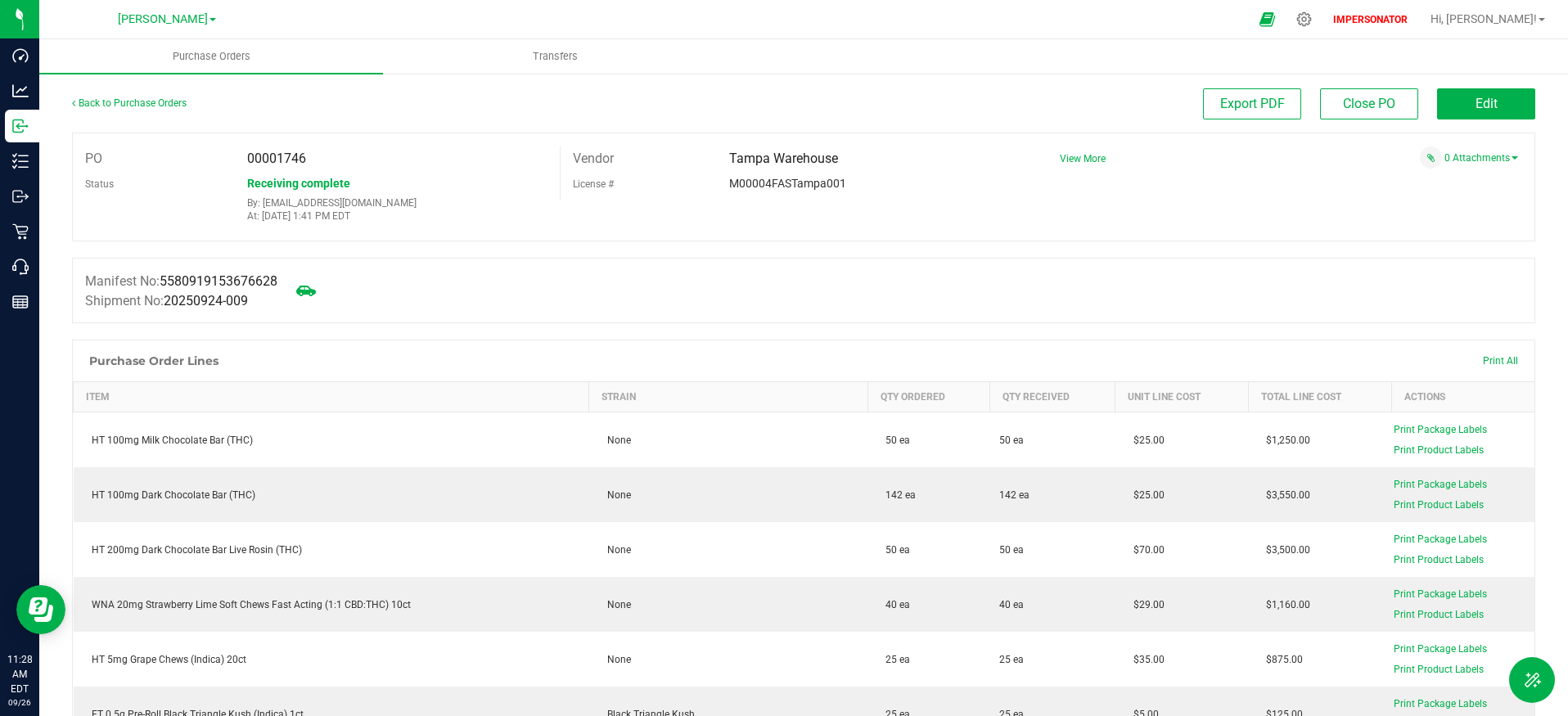
click at [245, 277] on span "5580919153676628" at bounding box center [218, 281] width 118 height 16
copy span "5580919153676628"
click at [570, 49] on span "Transfers" at bounding box center [555, 56] width 89 height 15
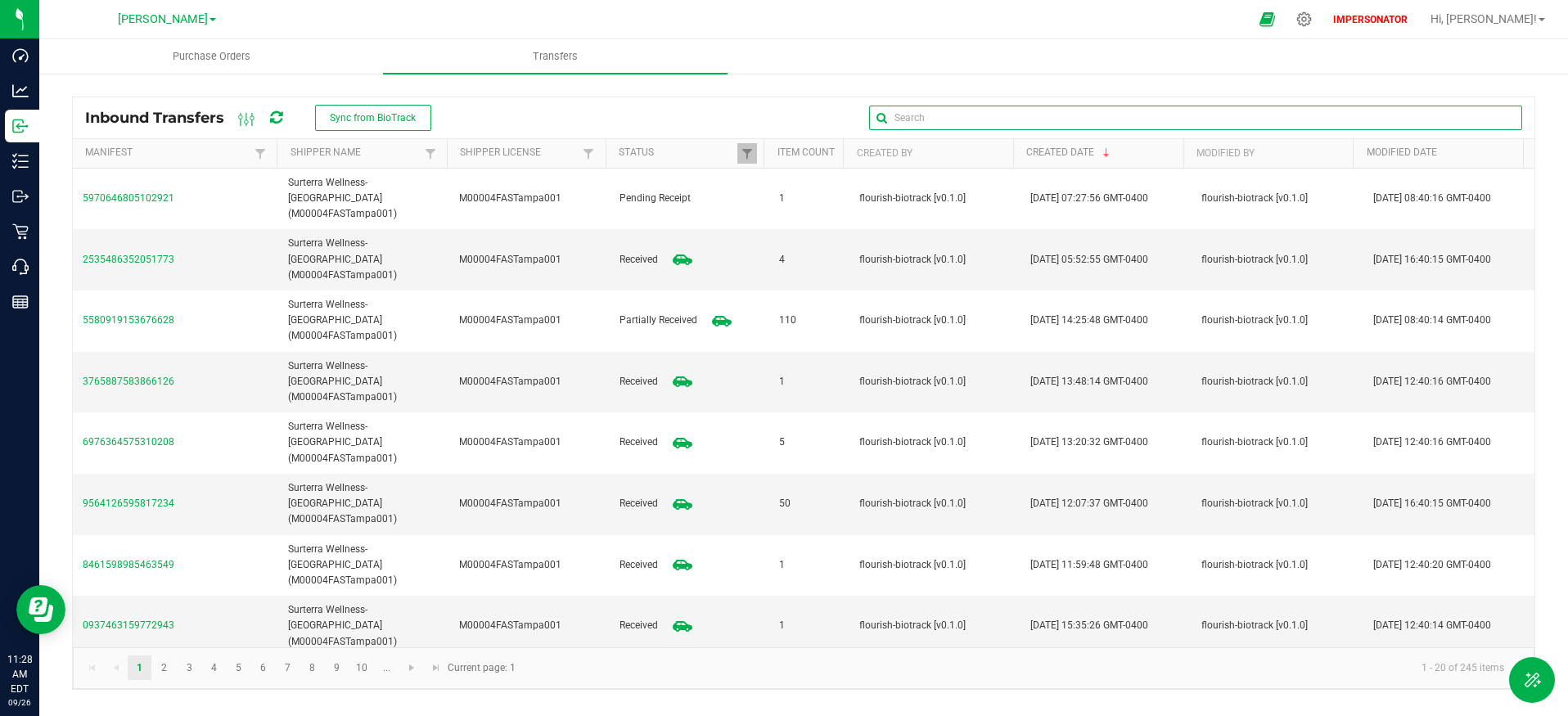
click at [1509, 116] on global-search-input-ngx at bounding box center [1194, 118] width 653 height 12
paste input "5580919153676628"
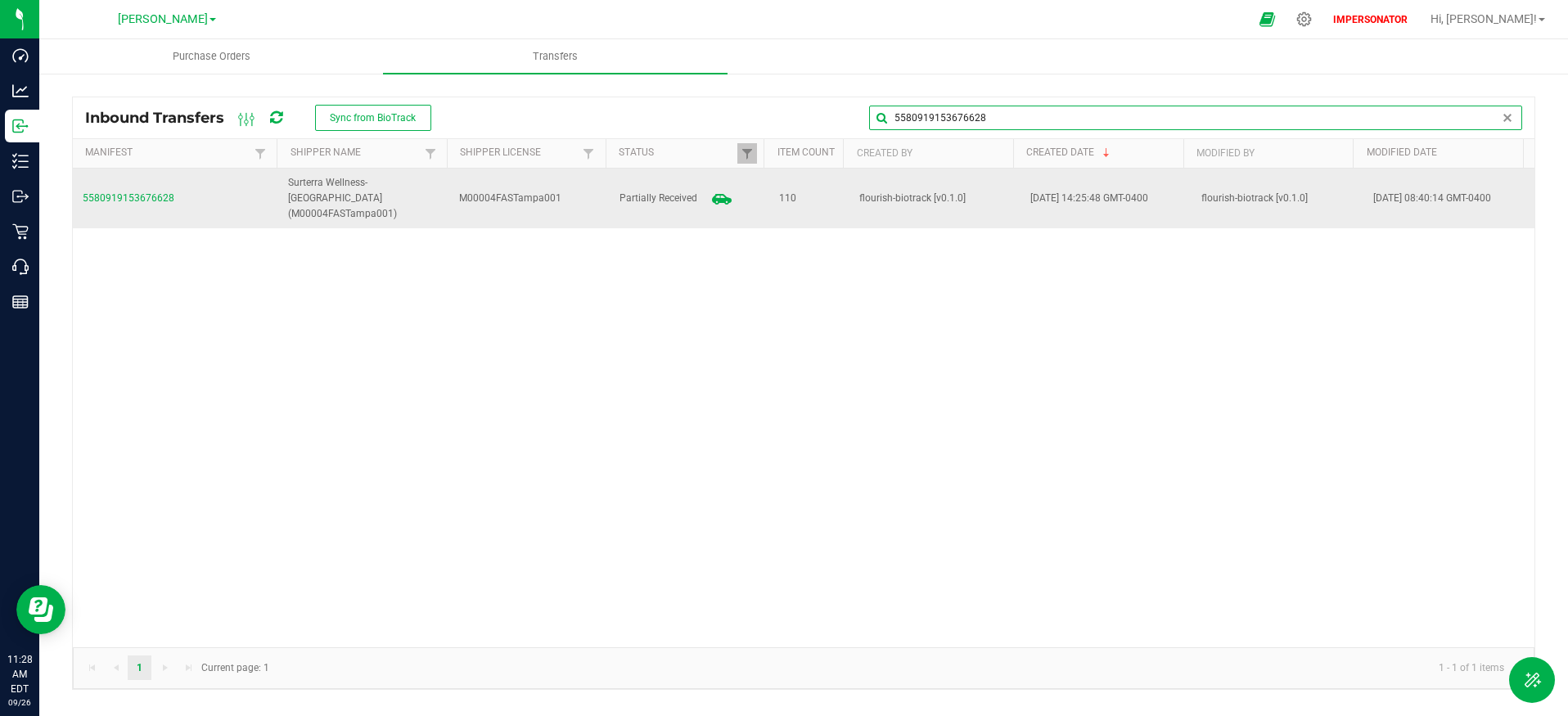
type input "5580919153676628"
click at [151, 190] on span "5580919153676628" at bounding box center [175, 198] width 186 height 16
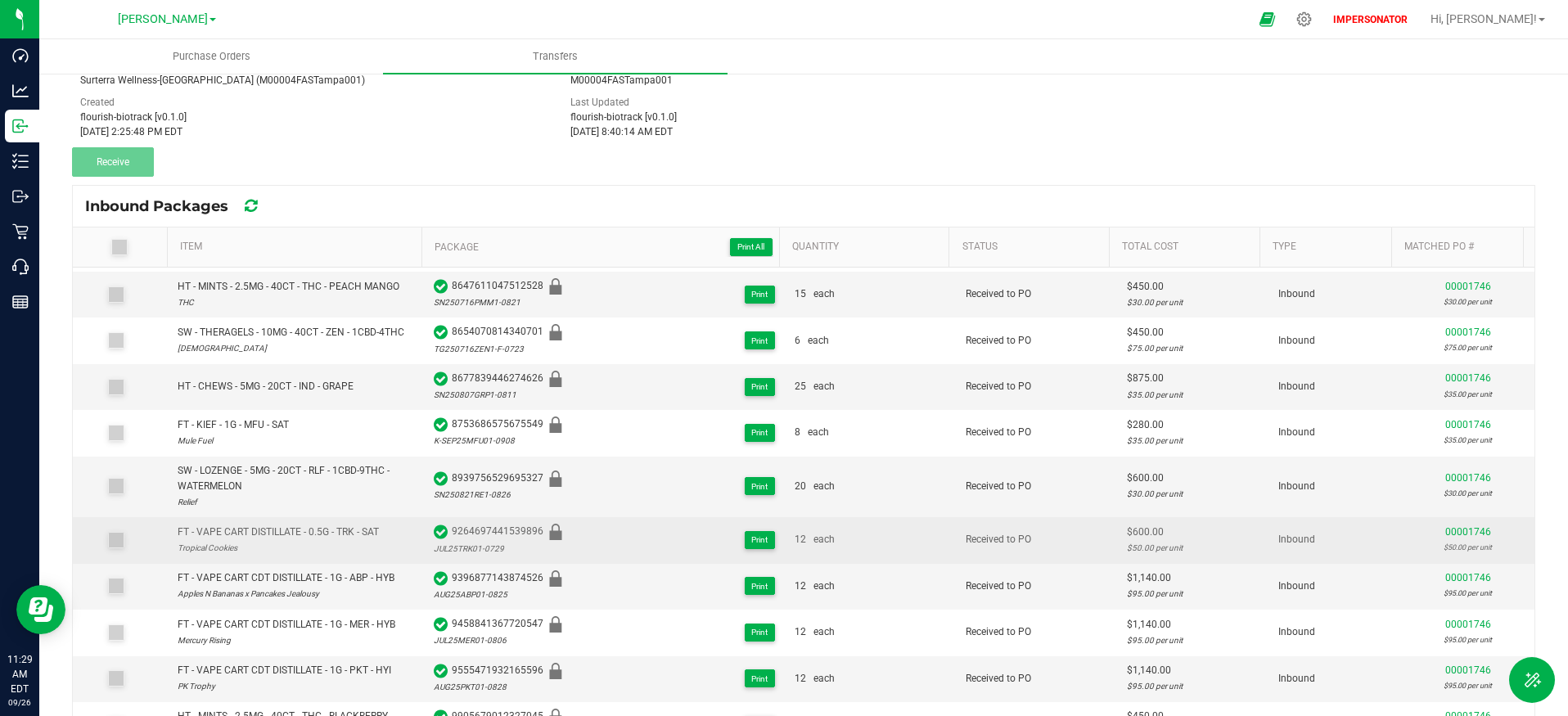
scroll to position [185, 0]
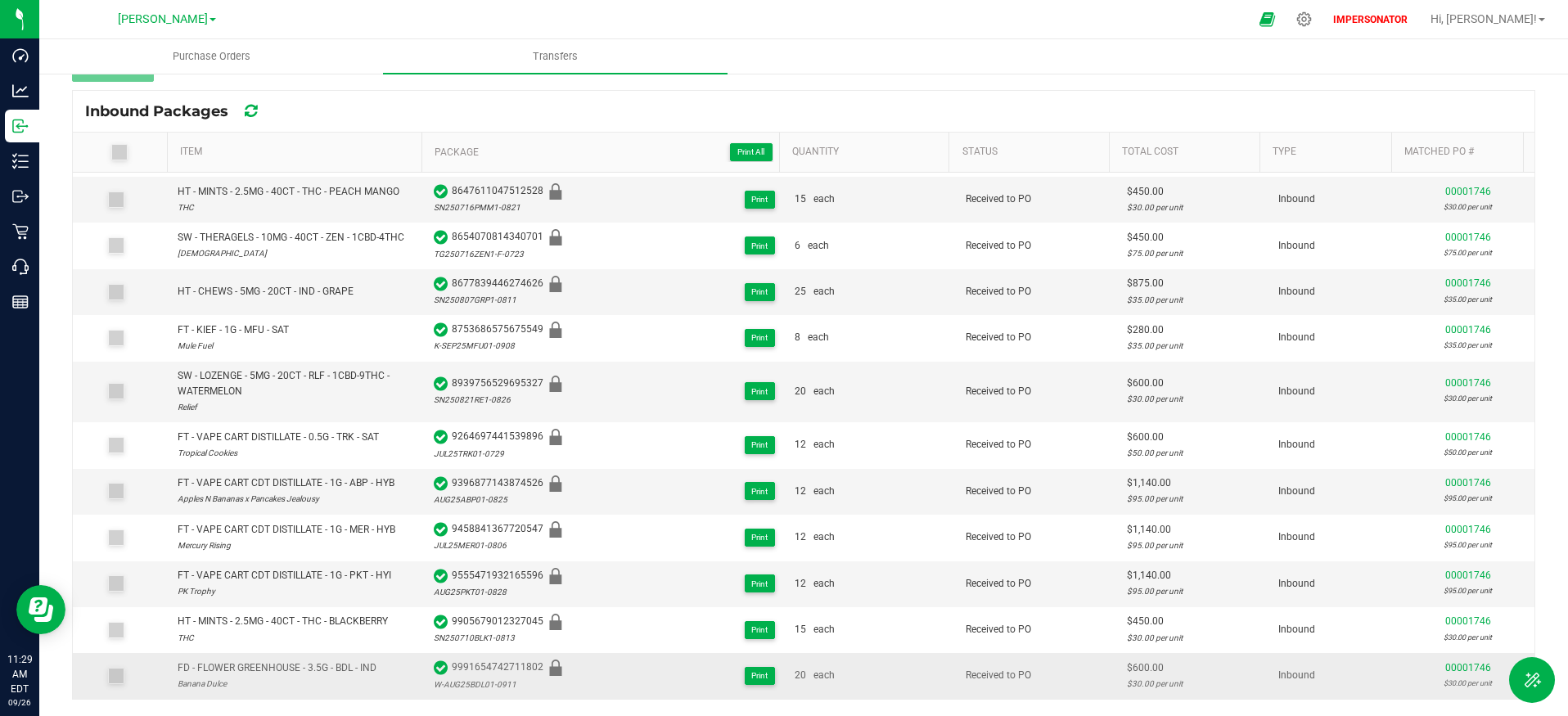
drag, startPoint x: 81, startPoint y: 295, endPoint x: 1488, endPoint y: 681, distance: 1459.0
click at [1488, 681] on kendo-grid "Inbound Packages Item Package Print All Quantity Status Total Cost Type Matched…" at bounding box center [803, 395] width 1463 height 609
copy kendo-grid "Inbound Packages Item Package Print All Quantity Status Total Cost Type Matched…"
click at [812, 84] on div "< Inbound Transfers Transfer #5580919153676628 Partially Received Shipper Name …" at bounding box center [803, 301] width 1463 height 796
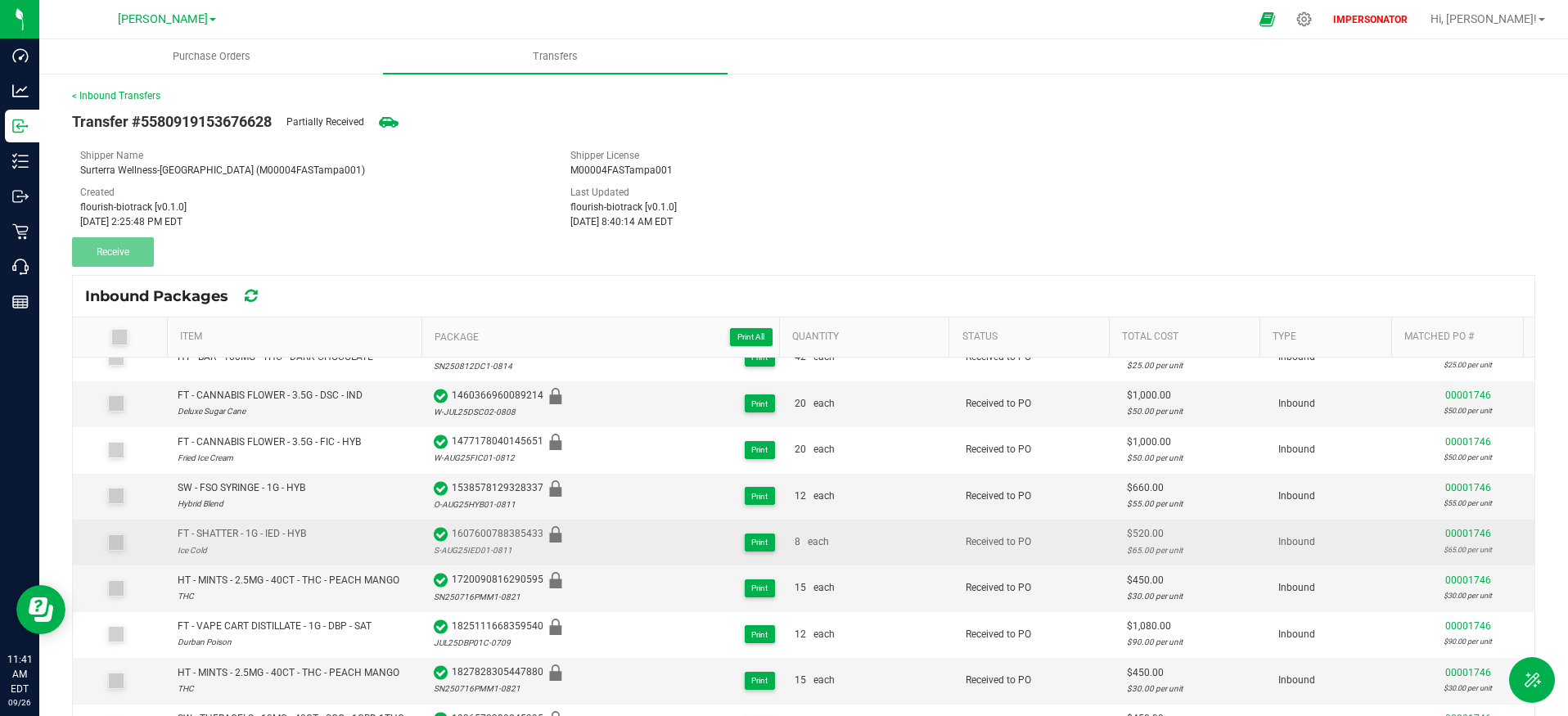
scroll to position [838, 0]
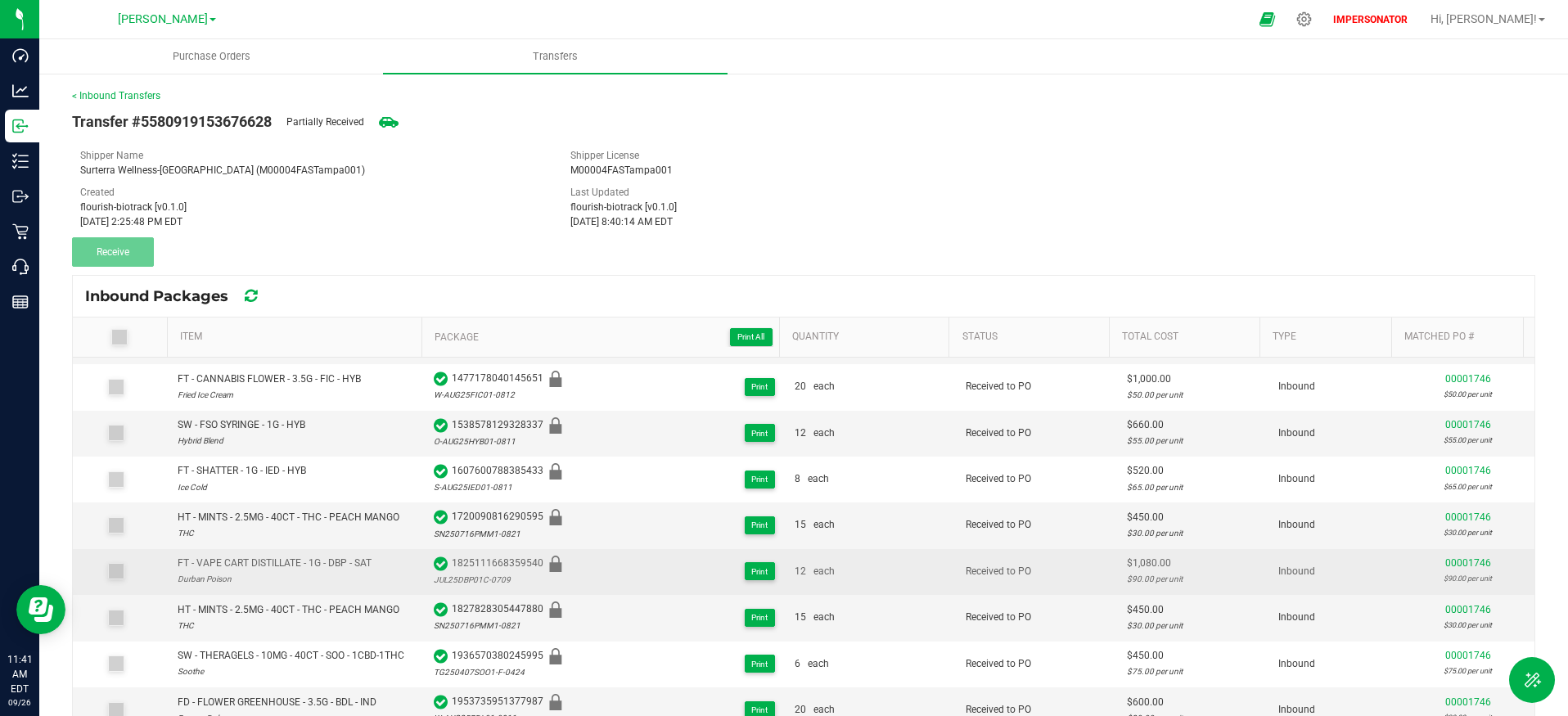
click at [460, 555] on span "1825111668359540" at bounding box center [509, 563] width 116 height 16
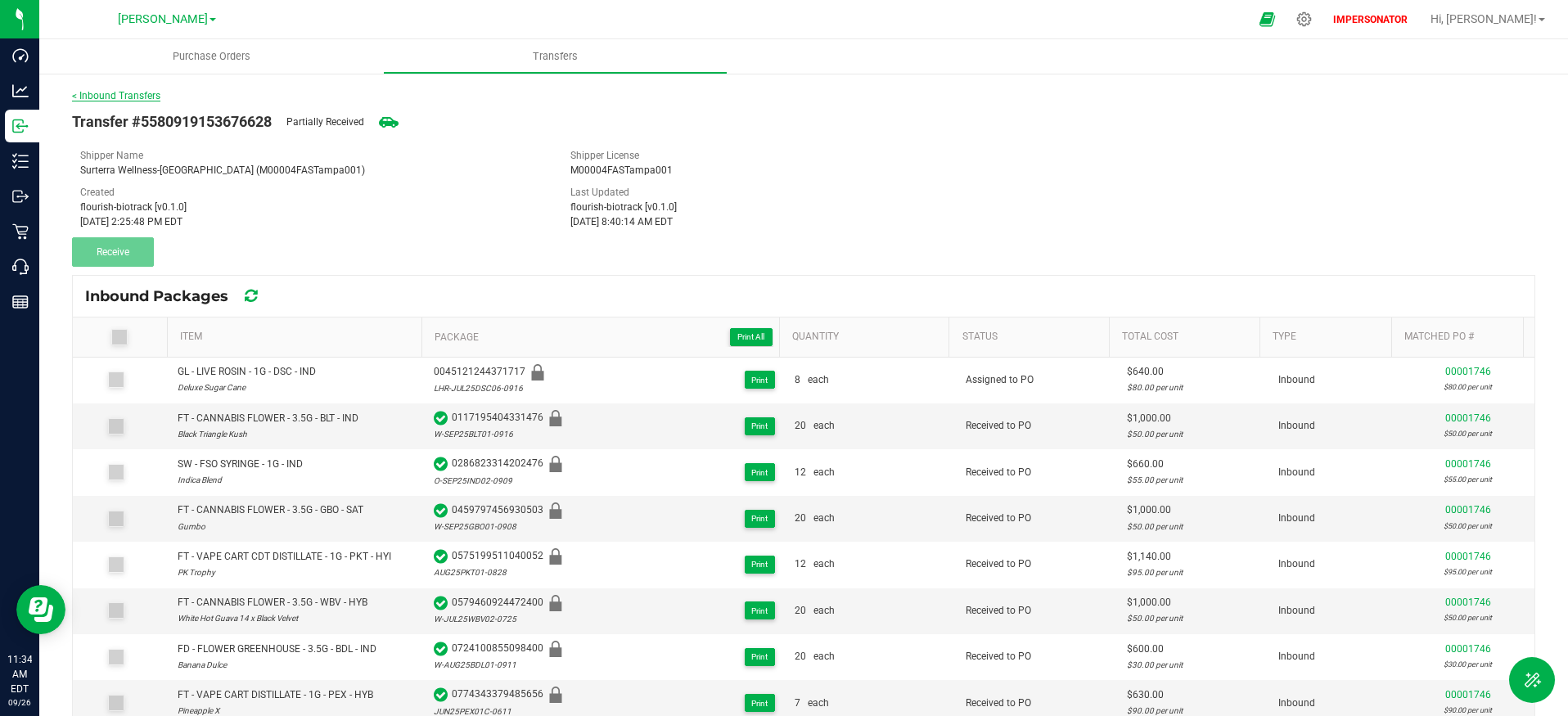
click at [126, 98] on link "< Inbound Transfers" at bounding box center [116, 96] width 89 height 12
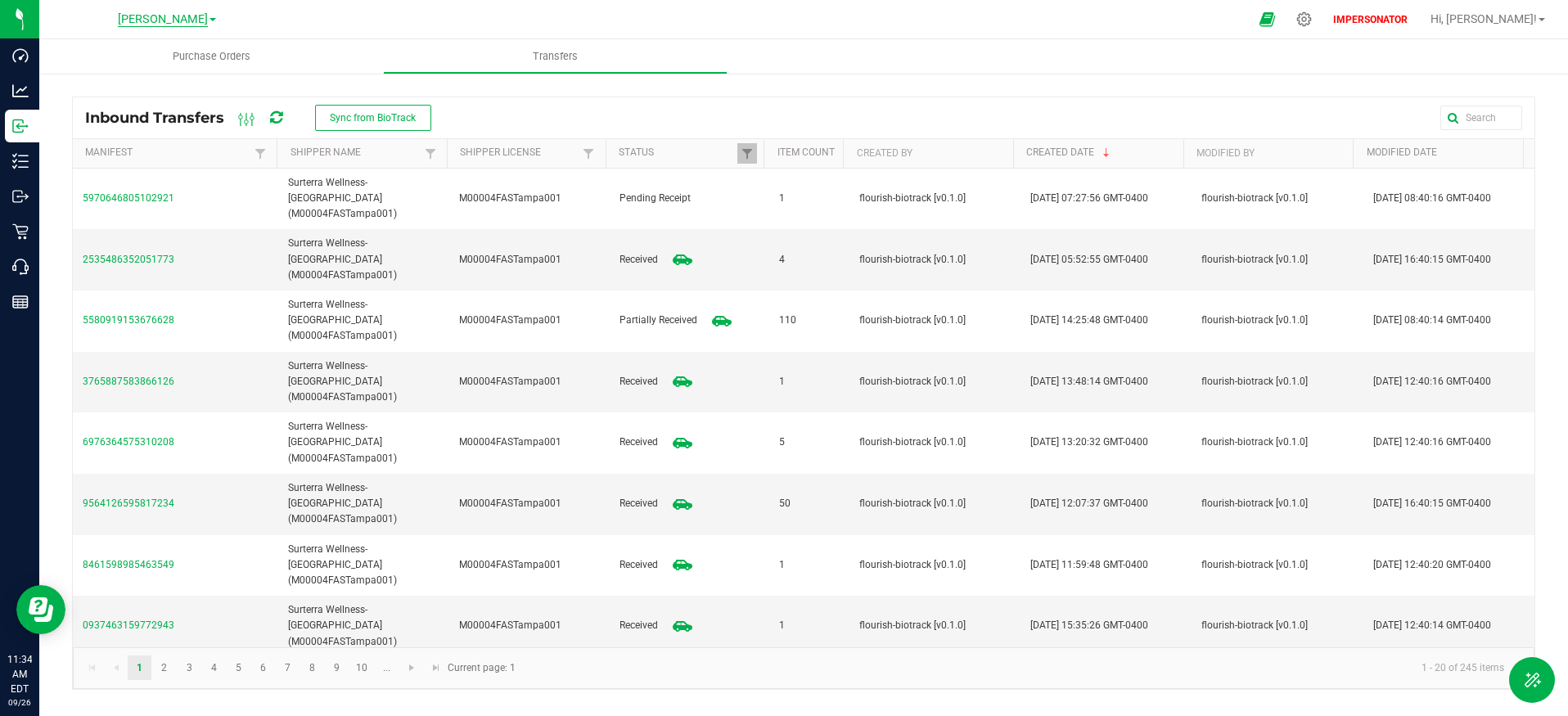
click at [159, 16] on span "[PERSON_NAME]" at bounding box center [163, 19] width 90 height 15
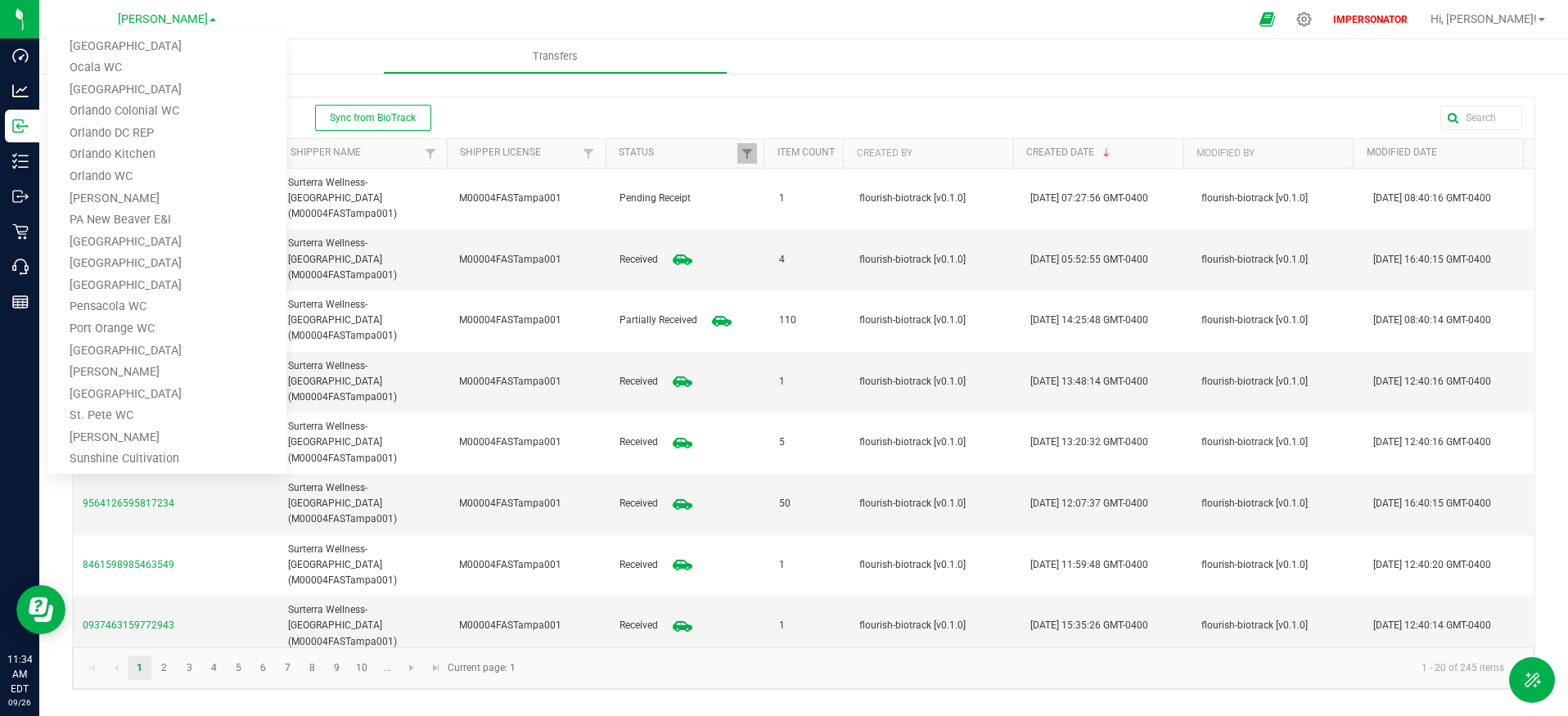
scroll to position [1066, 0]
click at [155, 229] on link "Tampa WC" at bounding box center [167, 231] width 239 height 22
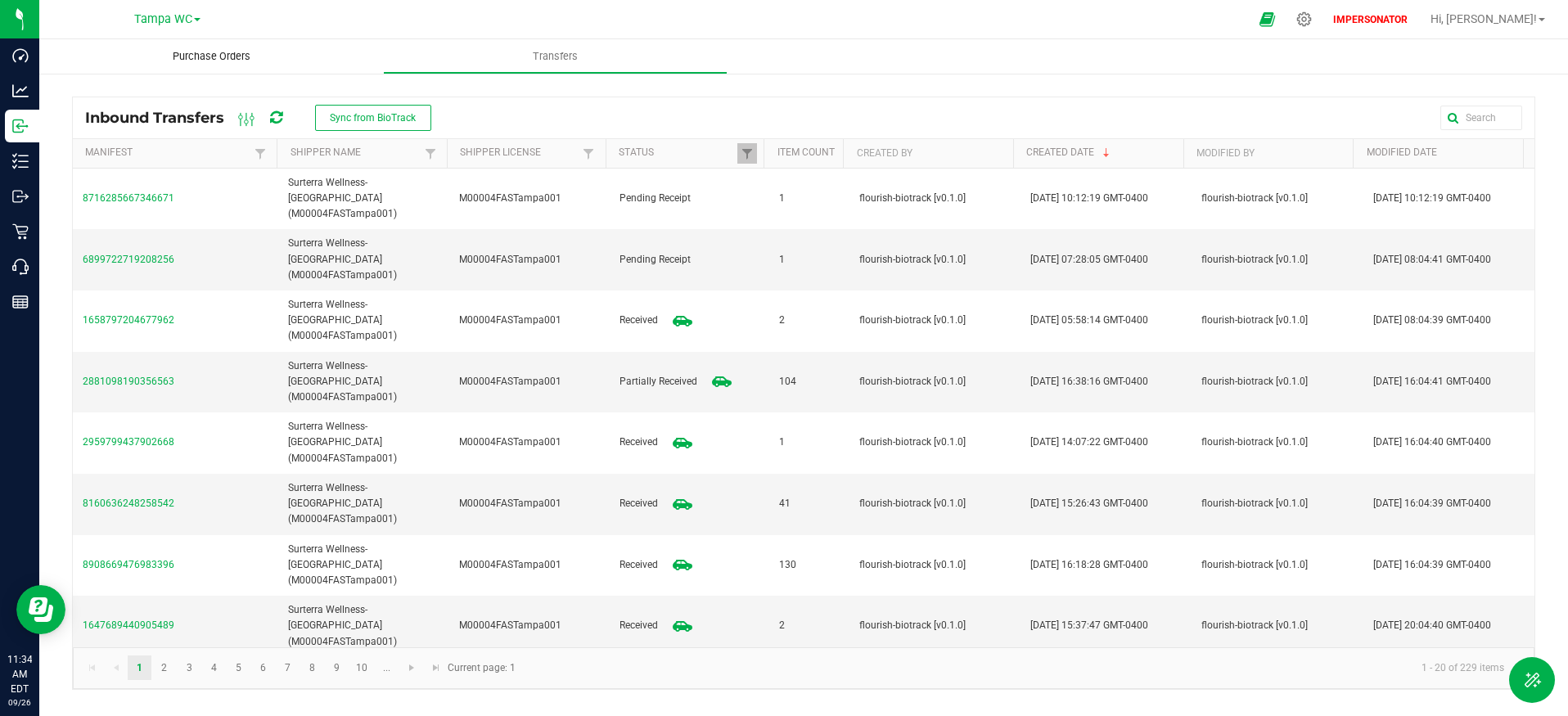
click at [212, 61] on span "Purchase Orders" at bounding box center [212, 56] width 122 height 15
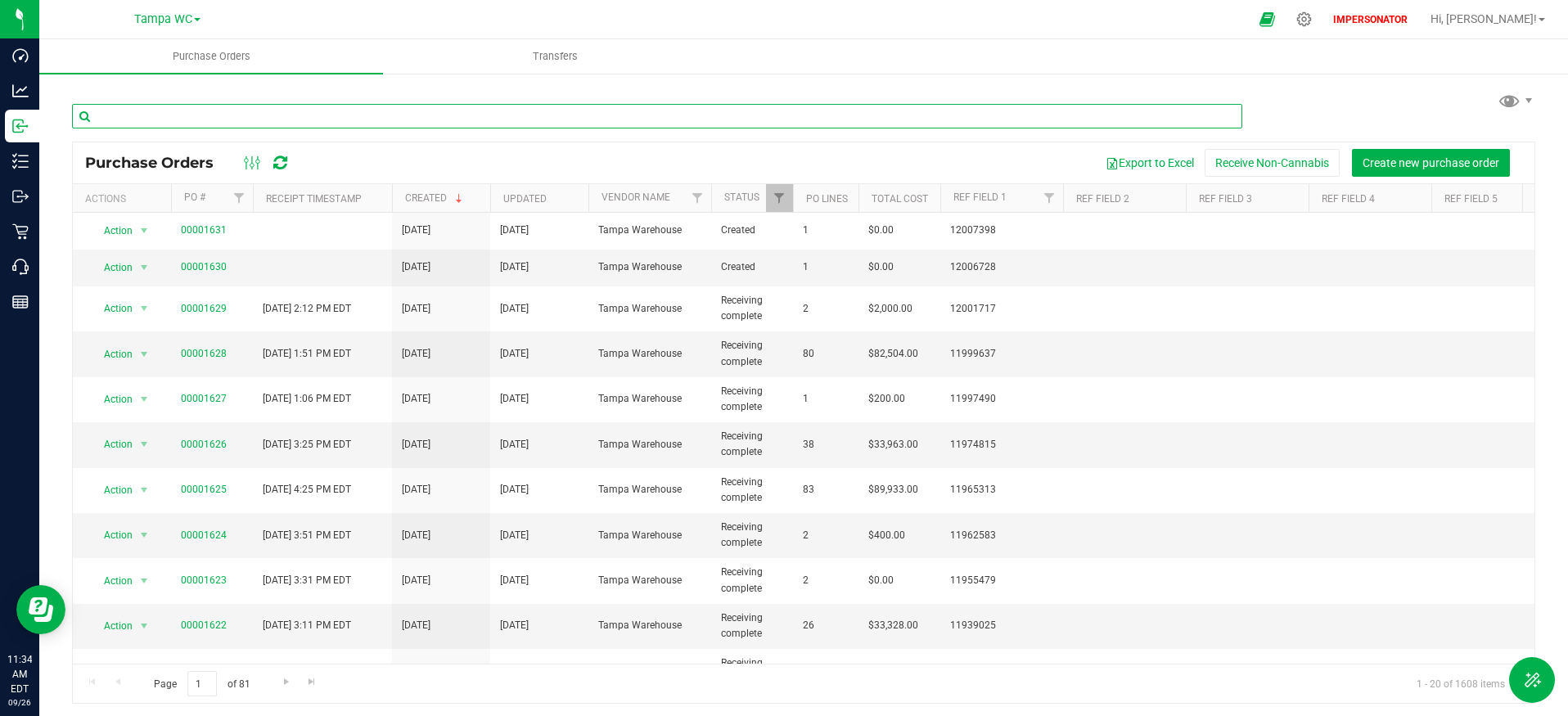
click at [1092, 113] on input "text" at bounding box center [656, 116] width 1170 height 25
paste input "00001628"
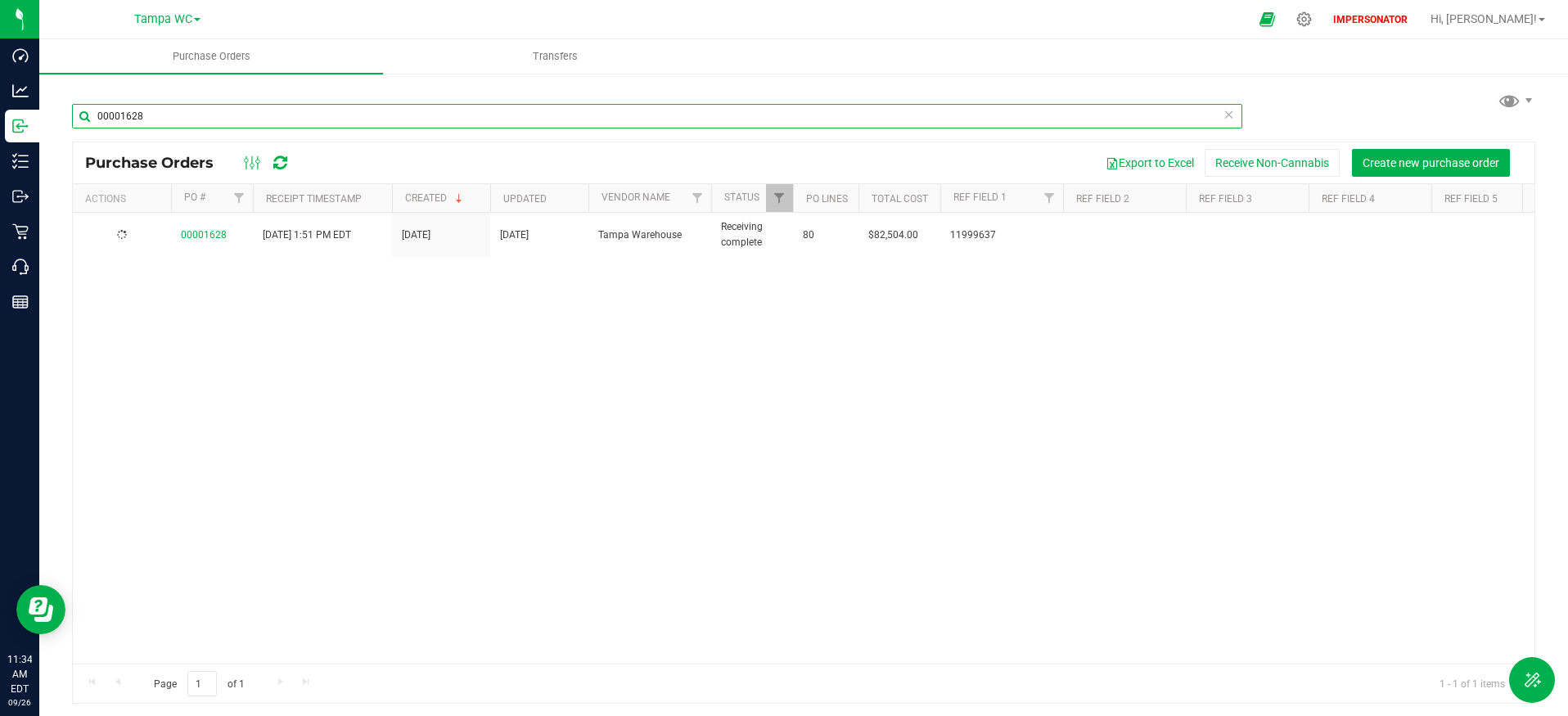
type input "00001628"
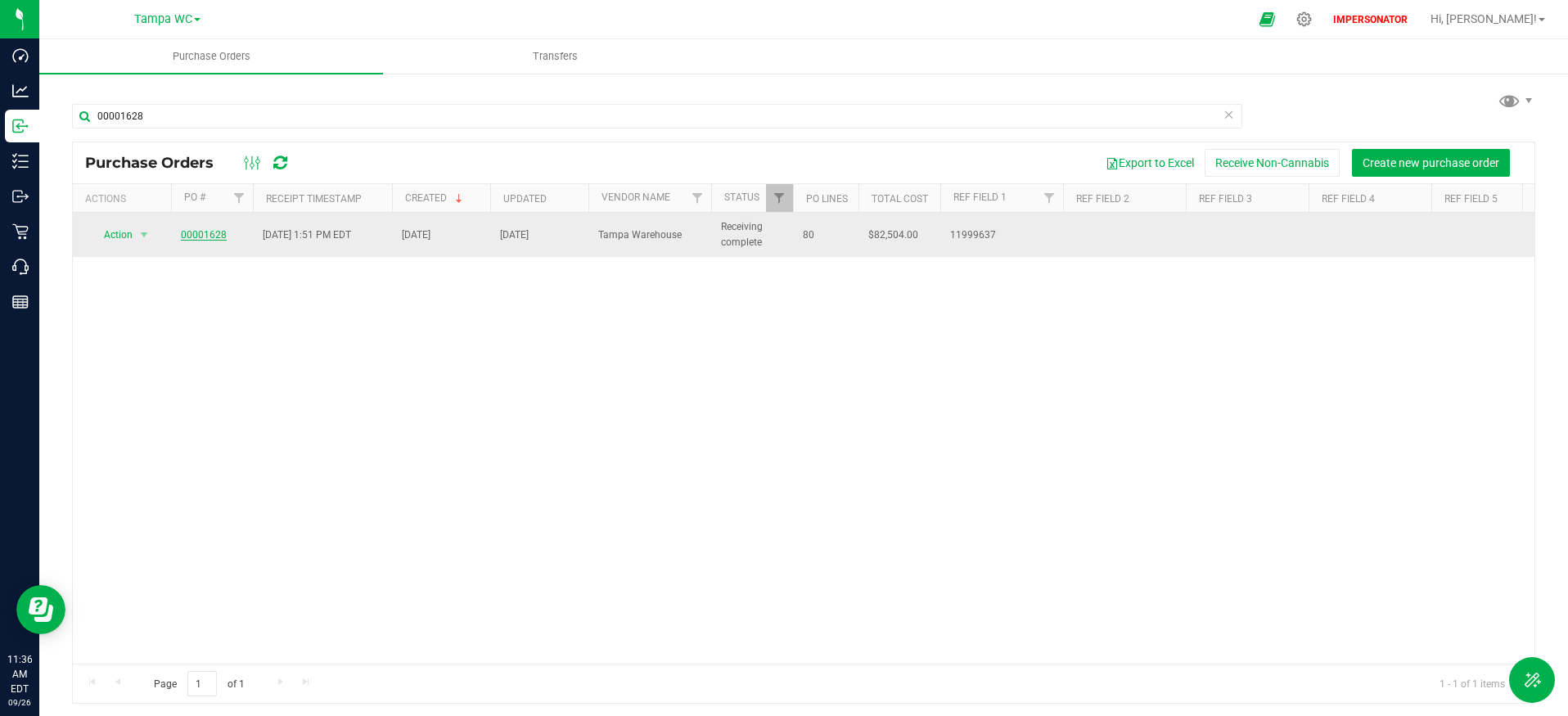
click at [212, 235] on link "00001628" at bounding box center [204, 235] width 46 height 12
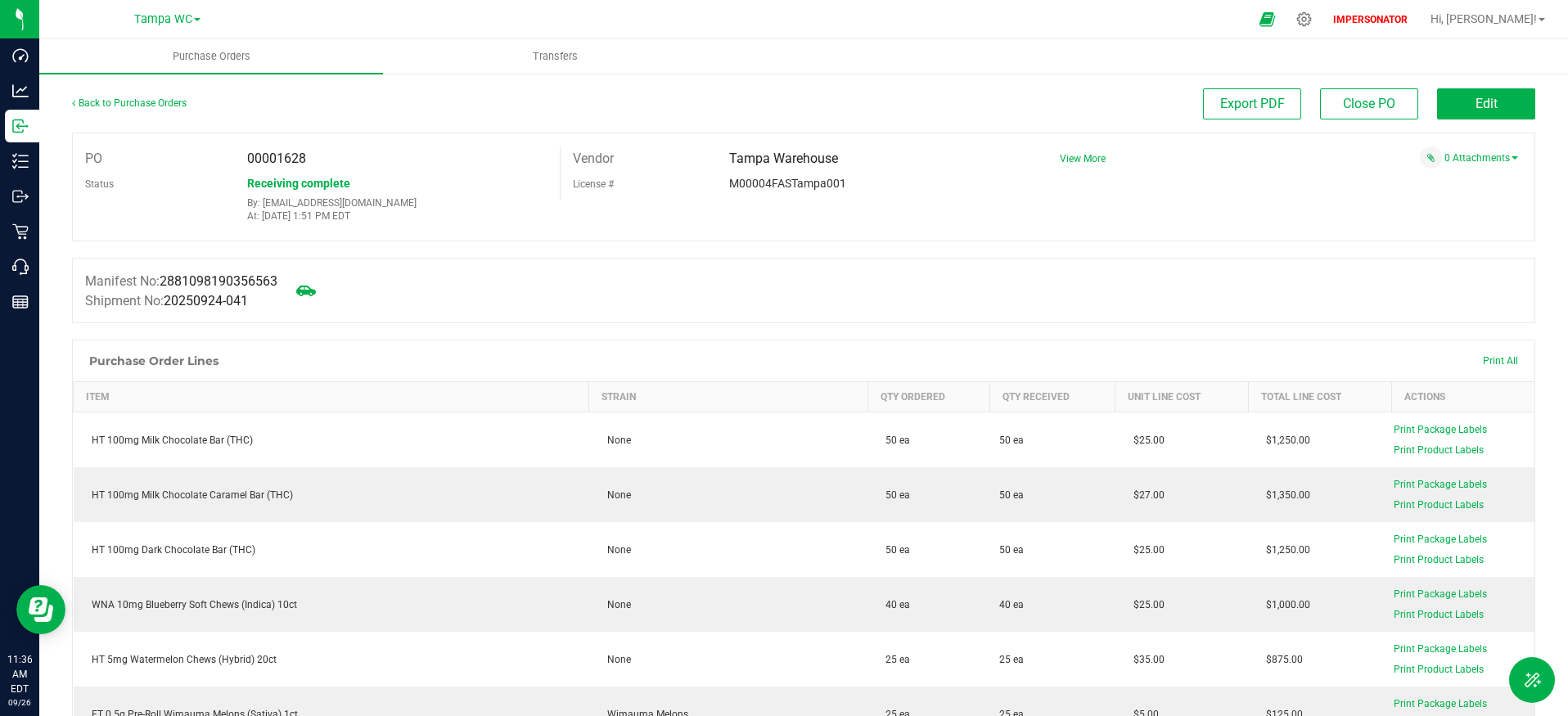
click at [238, 282] on span "2881098190356563" at bounding box center [218, 281] width 118 height 16
copy span "2881098190356563"
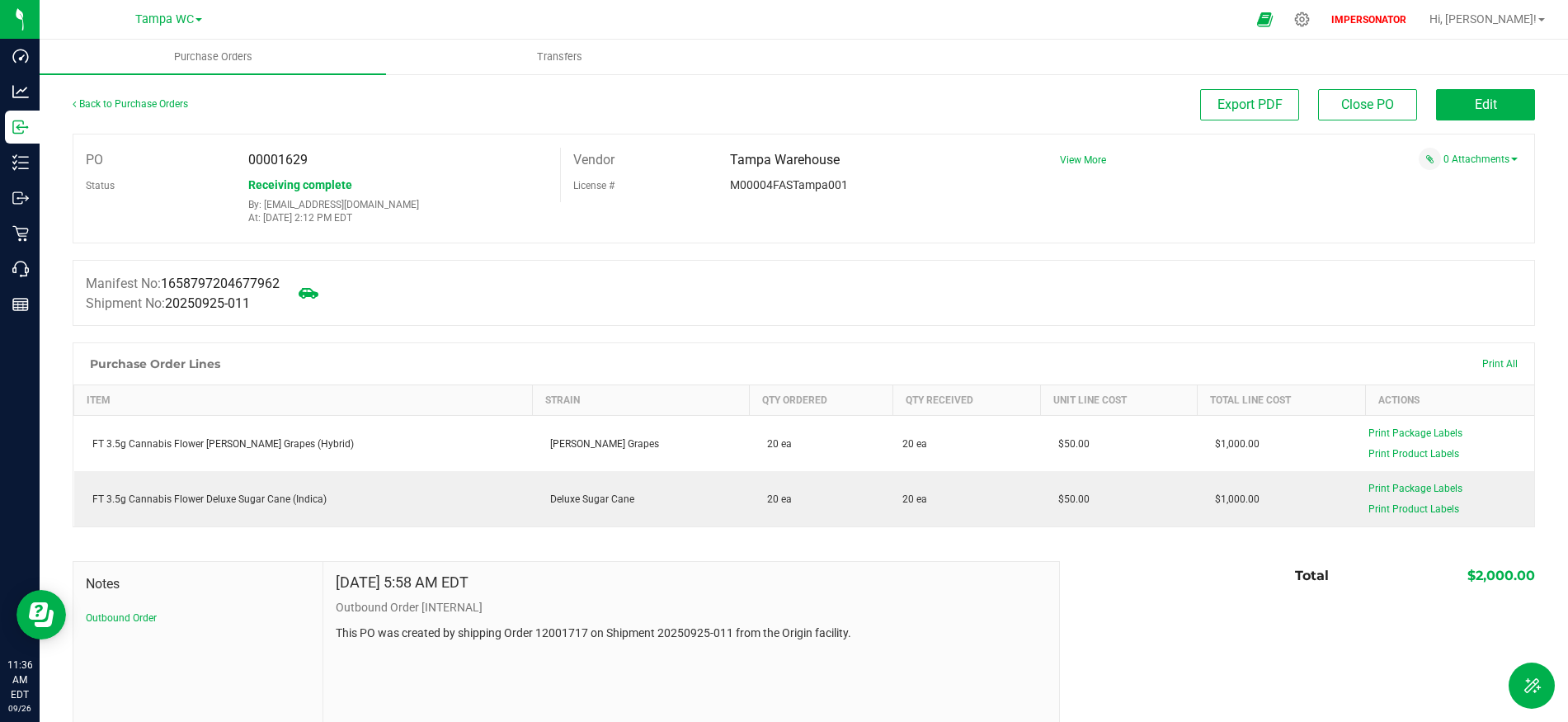
click at [239, 282] on span "1658797204677962" at bounding box center [220, 284] width 119 height 16
copy span "1658797204677962"
click at [561, 54] on span "Transfers" at bounding box center [560, 56] width 90 height 15
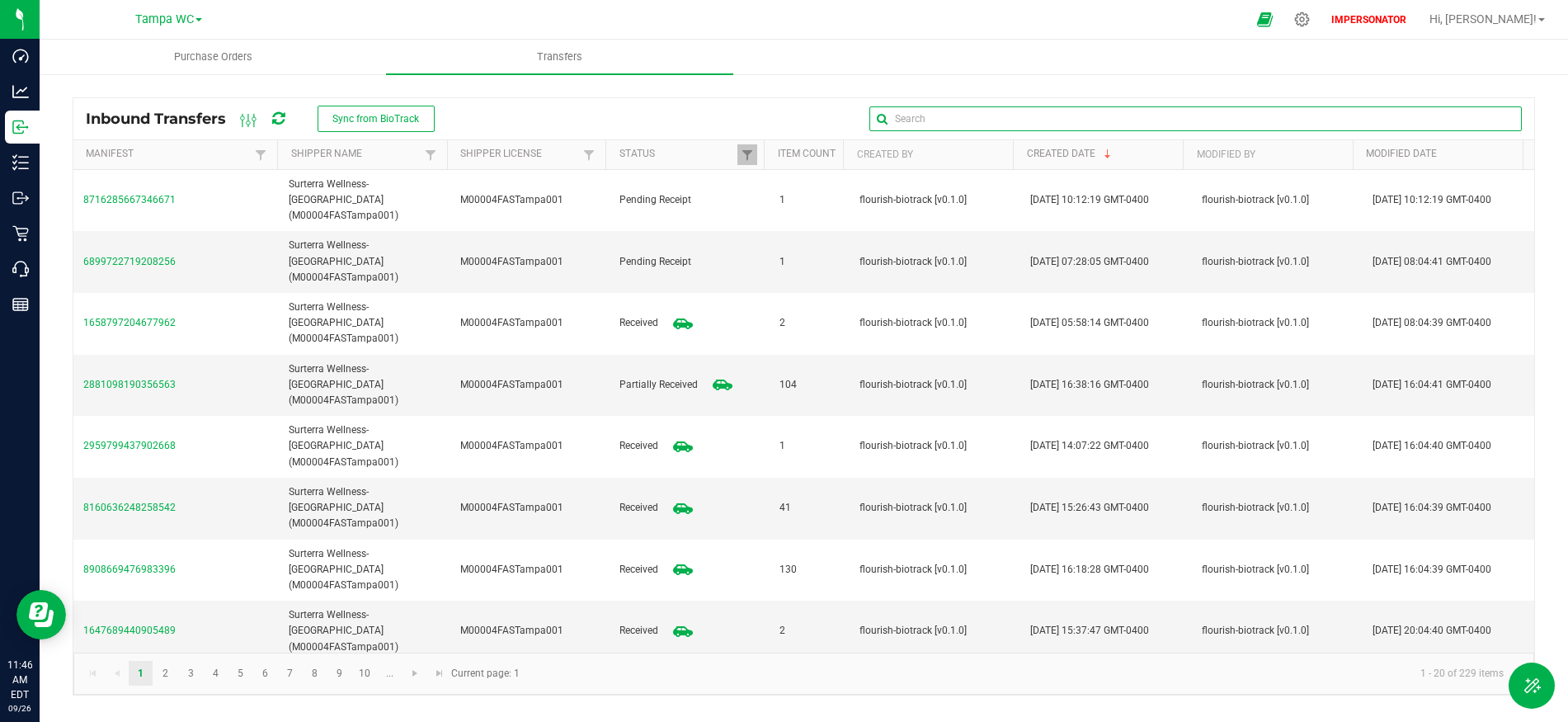
click at [1504, 117] on global-search-input-ngx at bounding box center [1195, 119] width 652 height 12
paste input "2881098190356563"
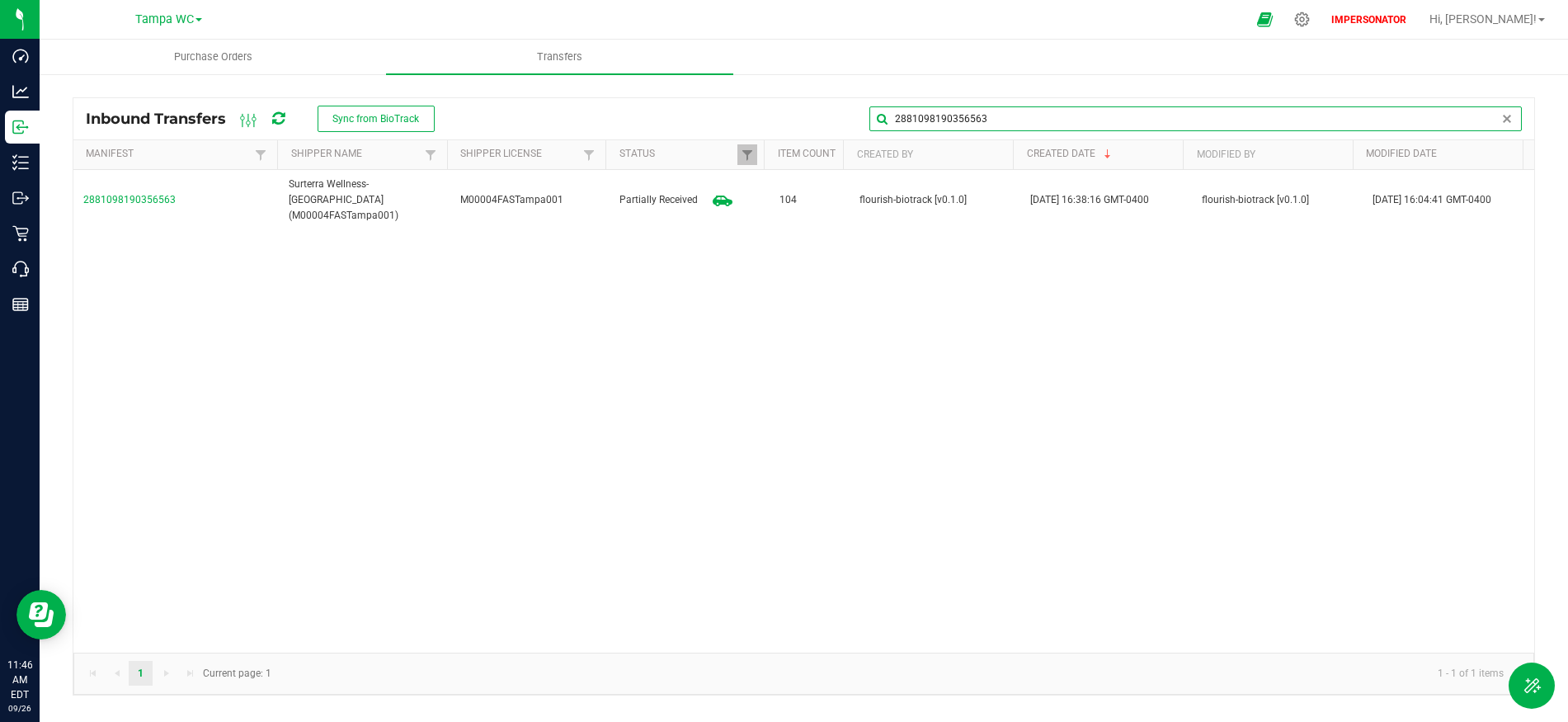
type input "2881098190356563"
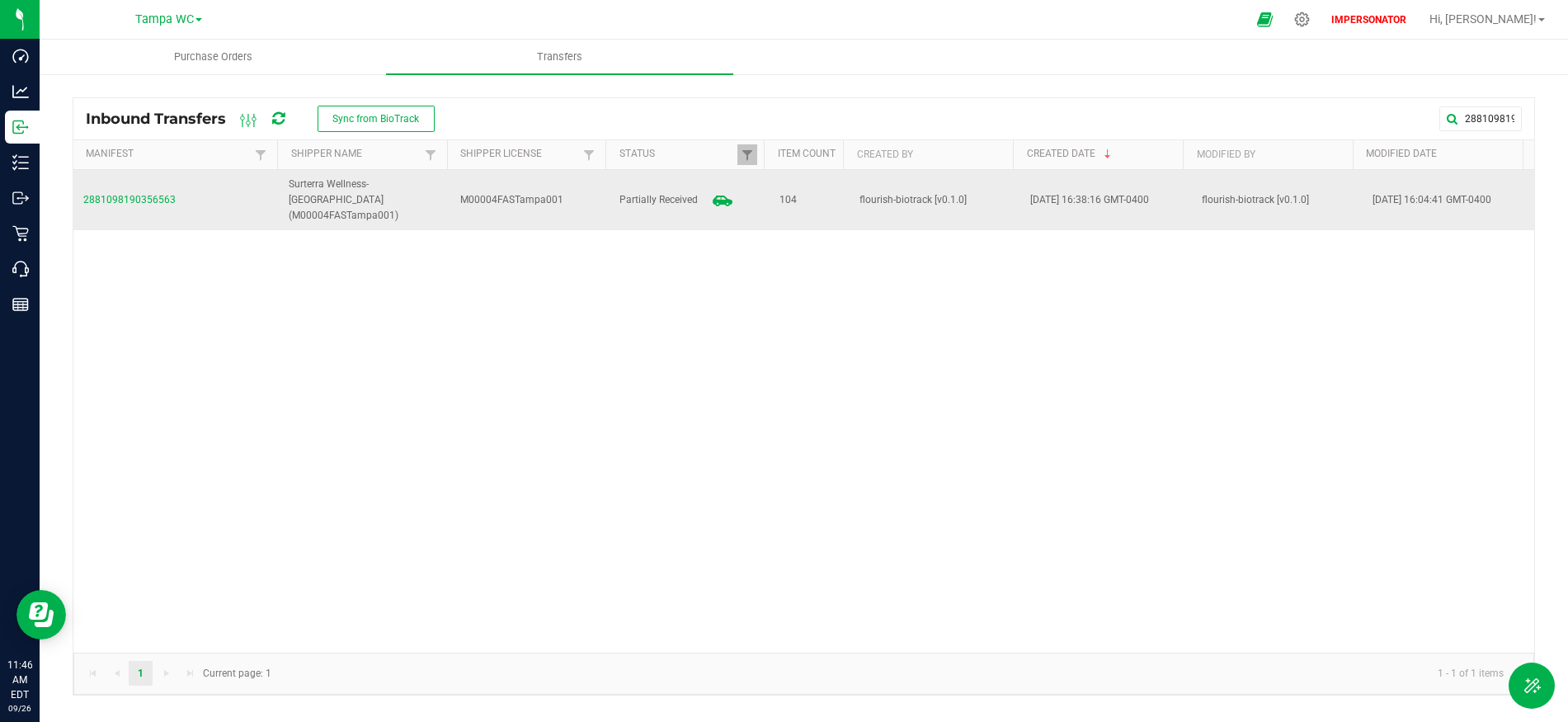
click at [129, 192] on span "2881098190356563" at bounding box center [176, 200] width 186 height 16
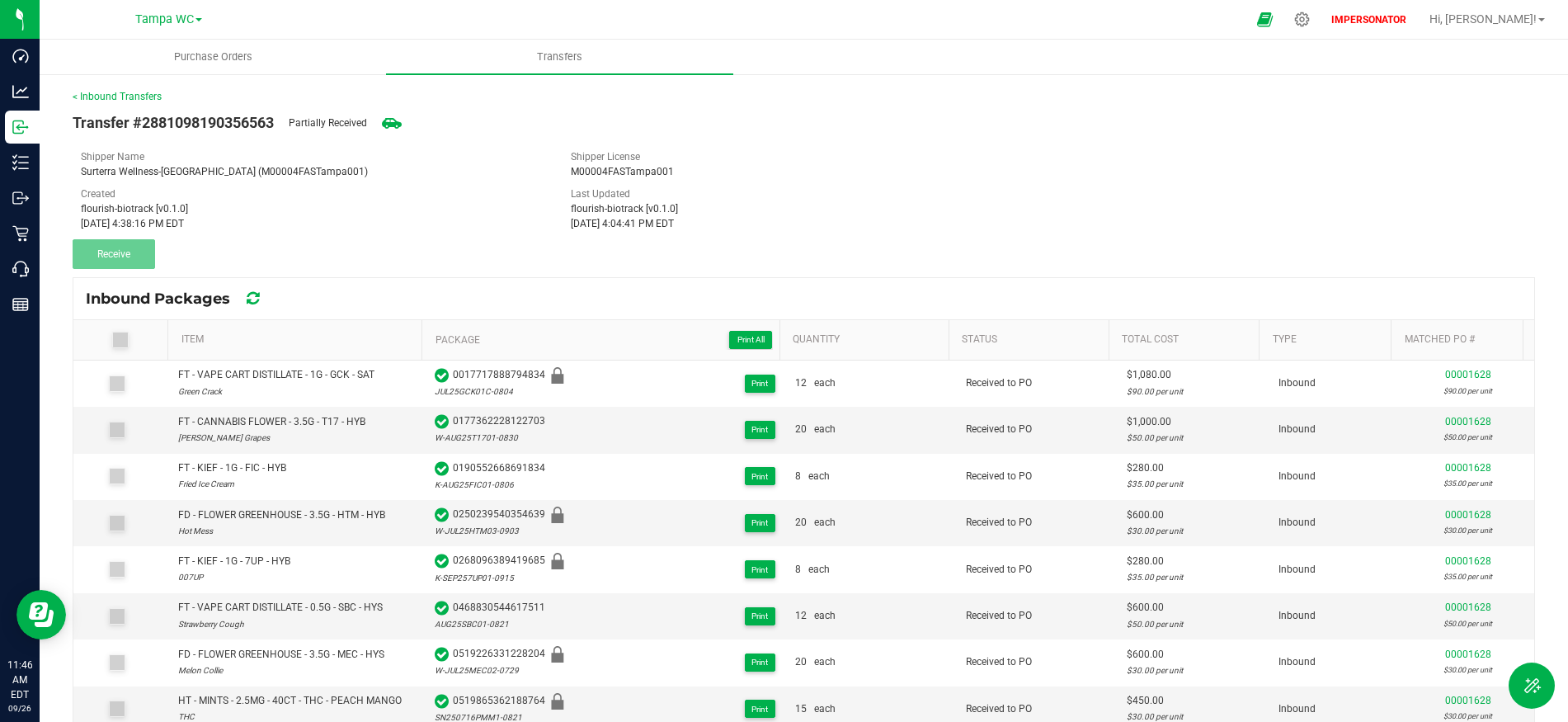
click at [79, 297] on div "Inbound Packages" at bounding box center [803, 298] width 1461 height 41
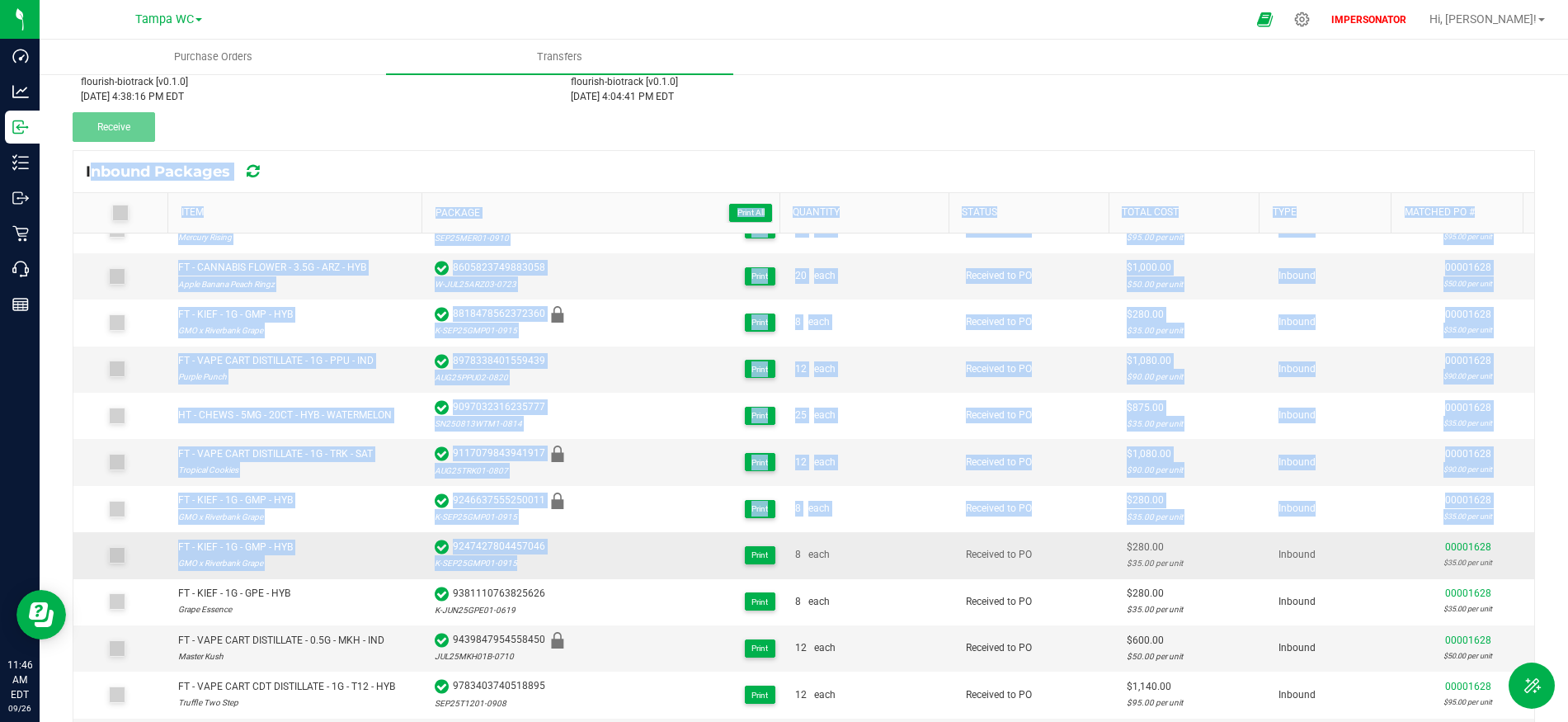
scroll to position [187, 0]
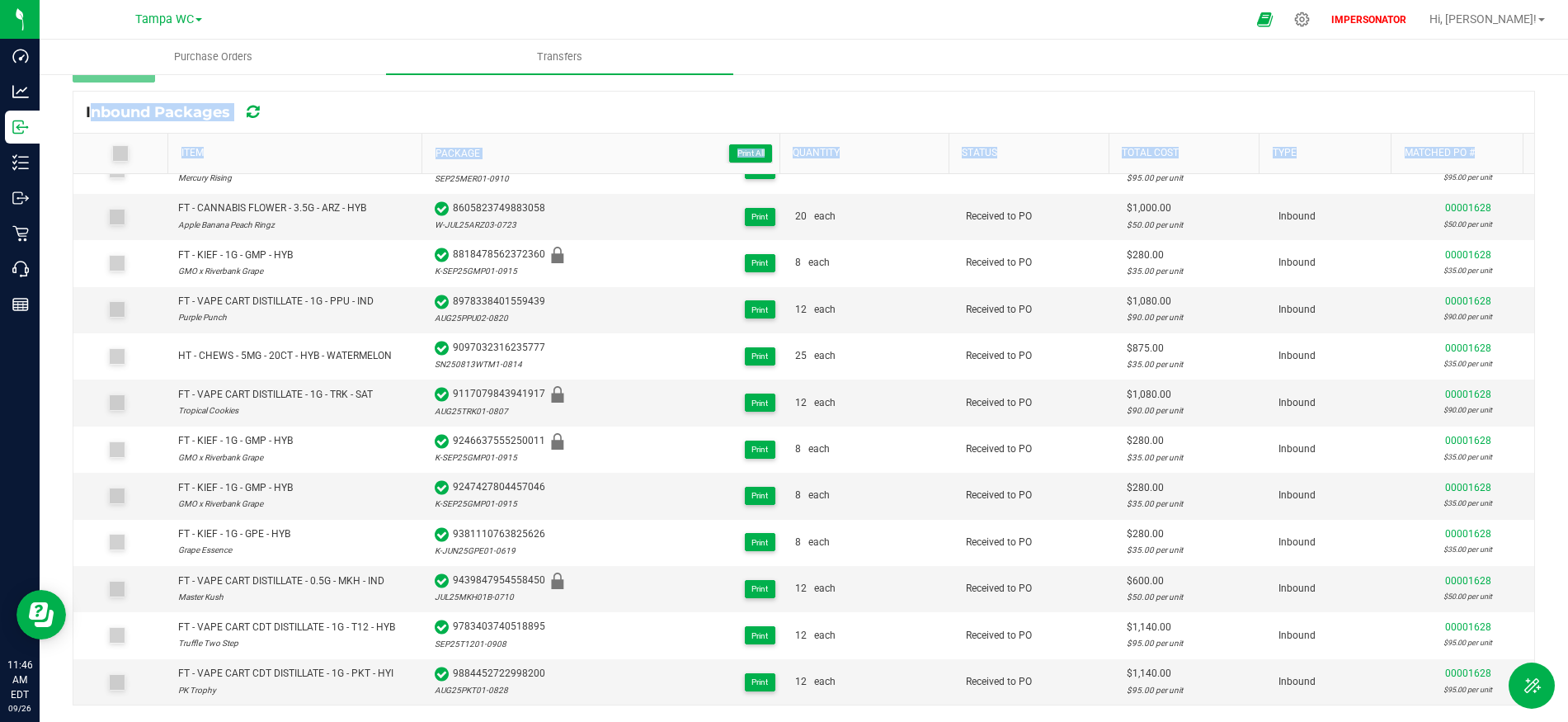
drag, startPoint x: 86, startPoint y: 297, endPoint x: 1514, endPoint y: 687, distance: 1480.3
click at [1514, 687] on kendo-grid "Inbound Packages Item Package Print All Quantity Status Total Cost Type Matched…" at bounding box center [803, 398] width 1462 height 614
copy kendo-grid "Inbound Packages Item Package Print All Quantity Status Total Cost Type Matched…"
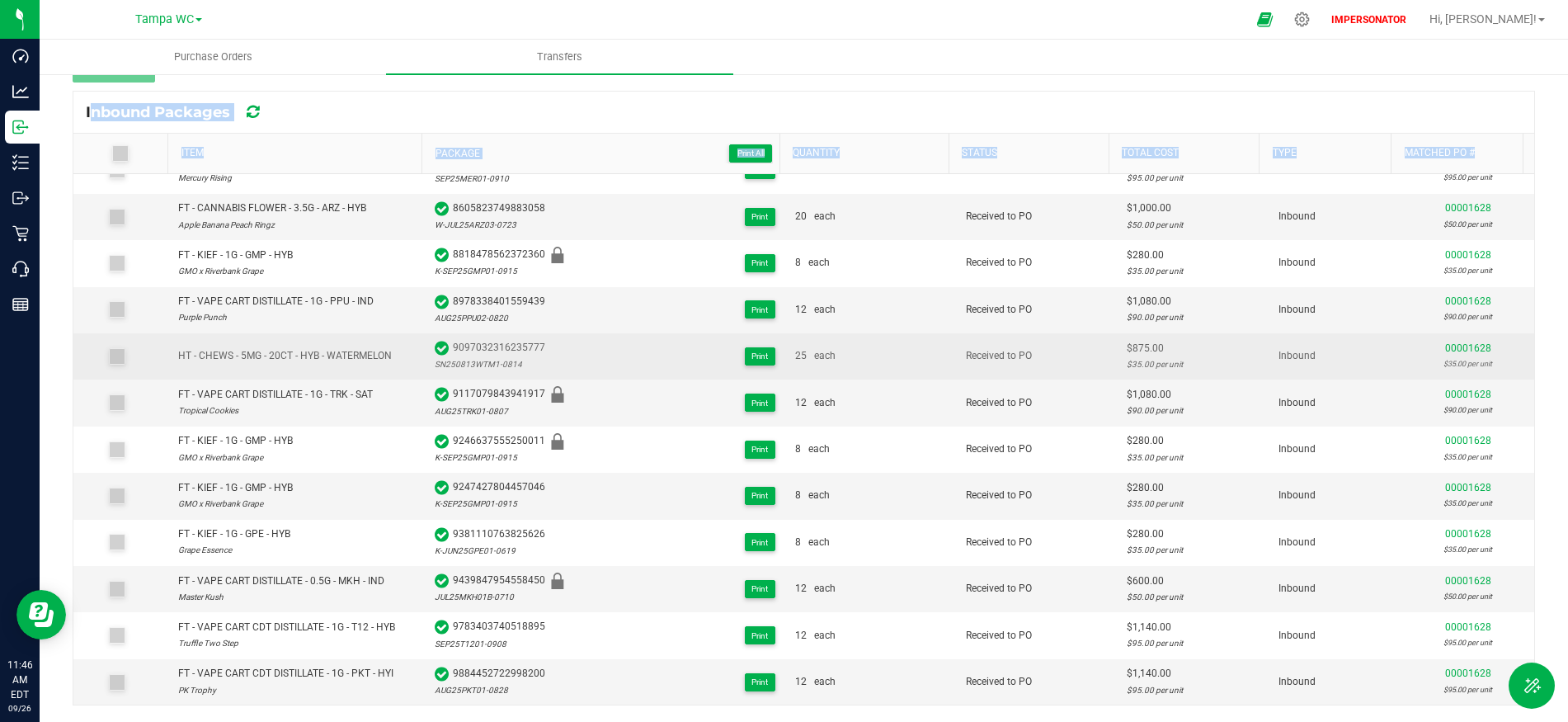
copy kendo-grid "Inbound Packages Item Package Print All Quantity Status Total Cost Type Matched…"
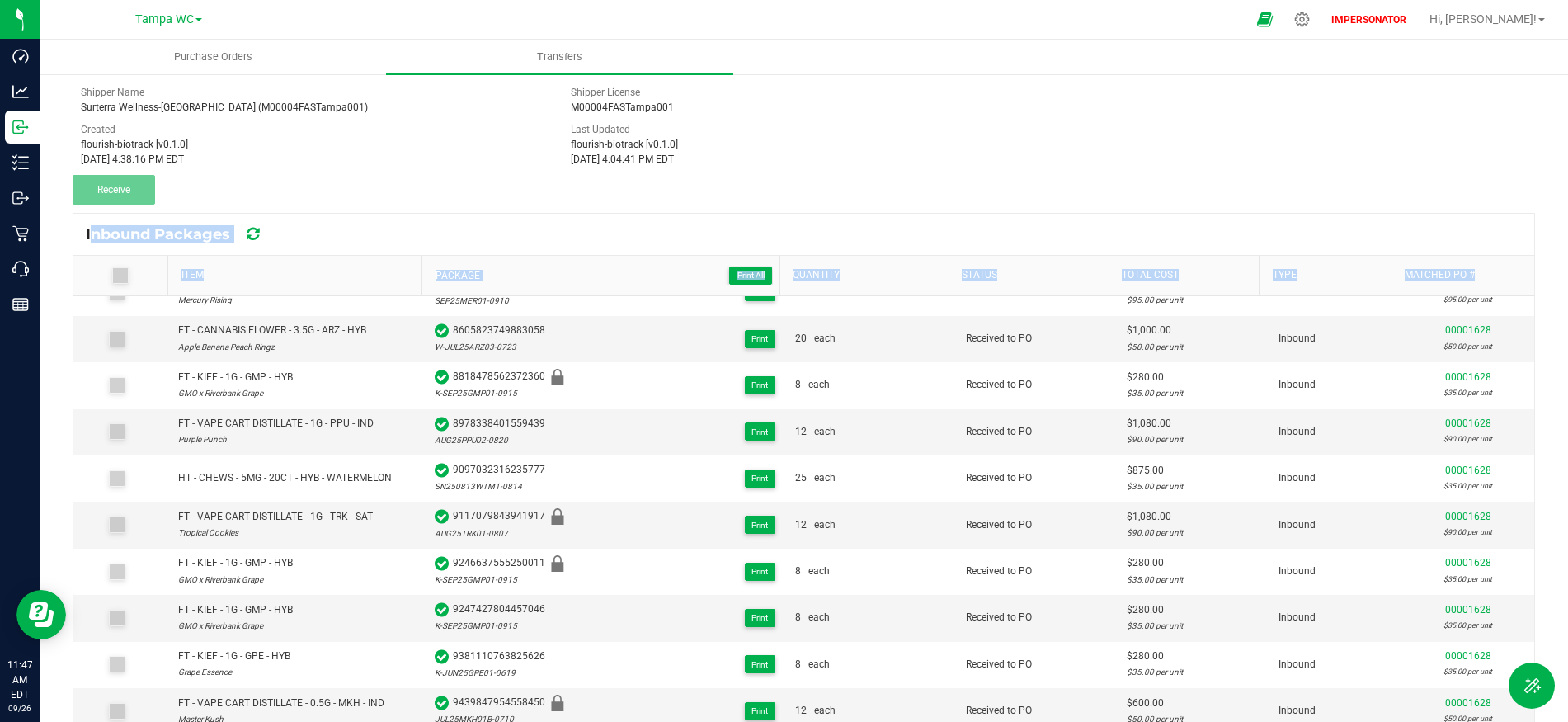
scroll to position [0, 0]
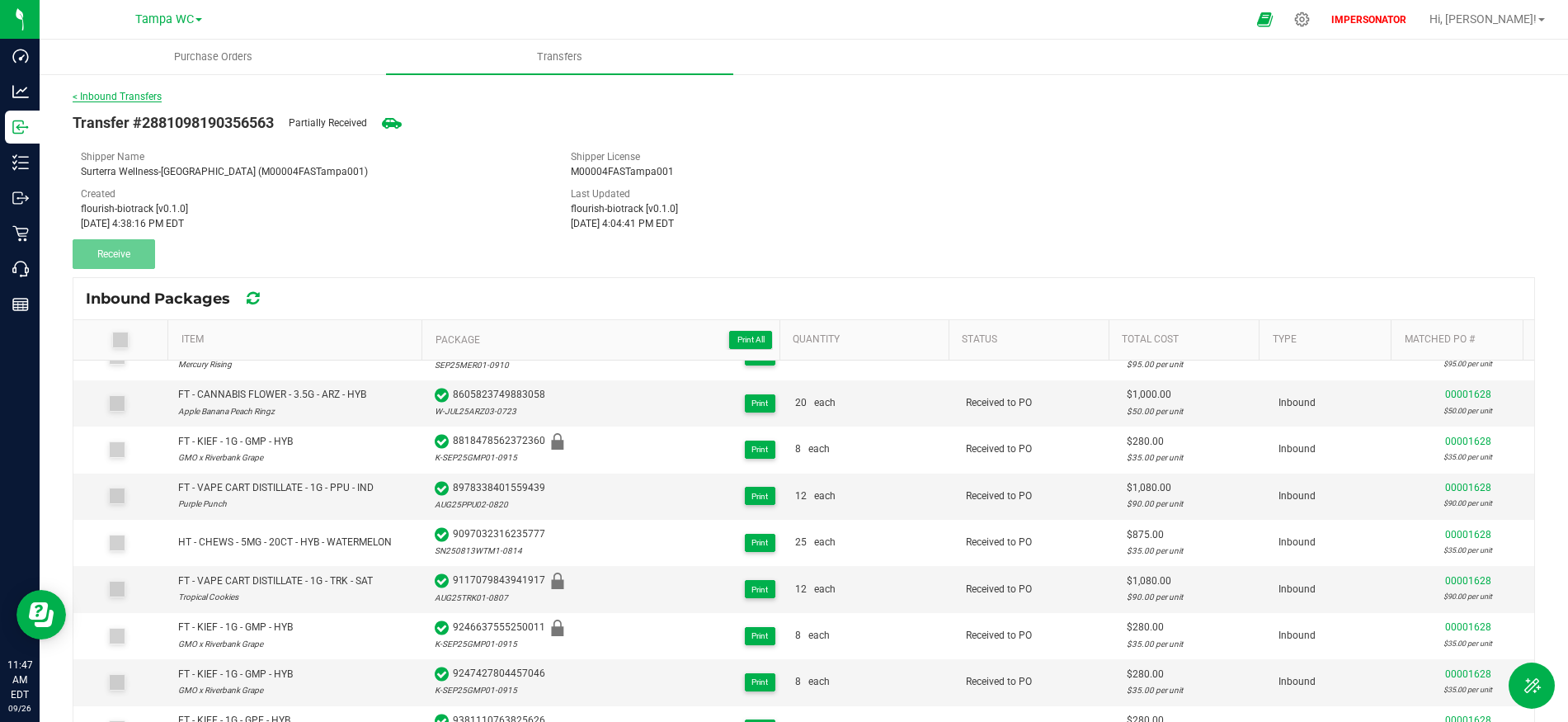
click at [135, 98] on link "< Inbound Transfers" at bounding box center [117, 96] width 89 height 12
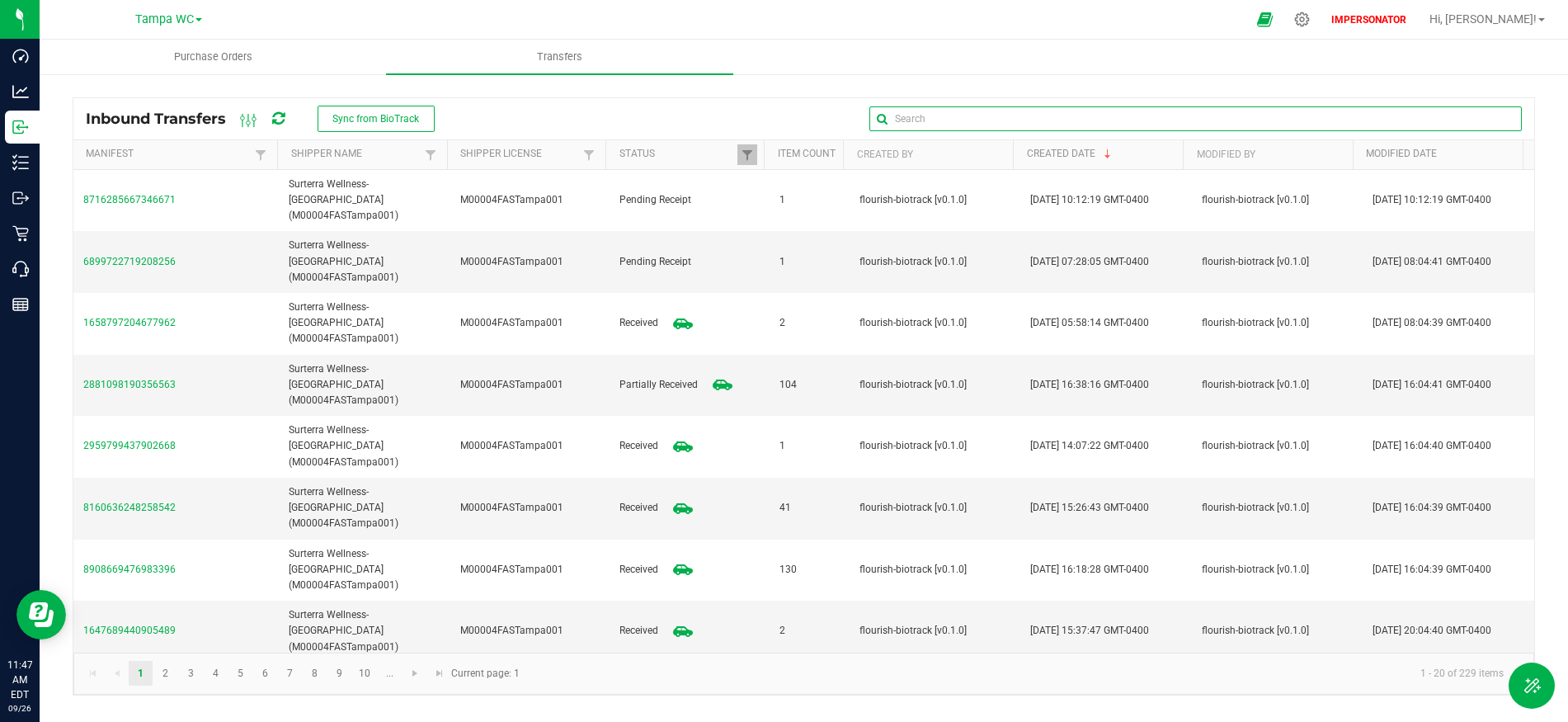
click at [1497, 129] on input "text" at bounding box center [1195, 119] width 652 height 25
paste input "1658797204677962"
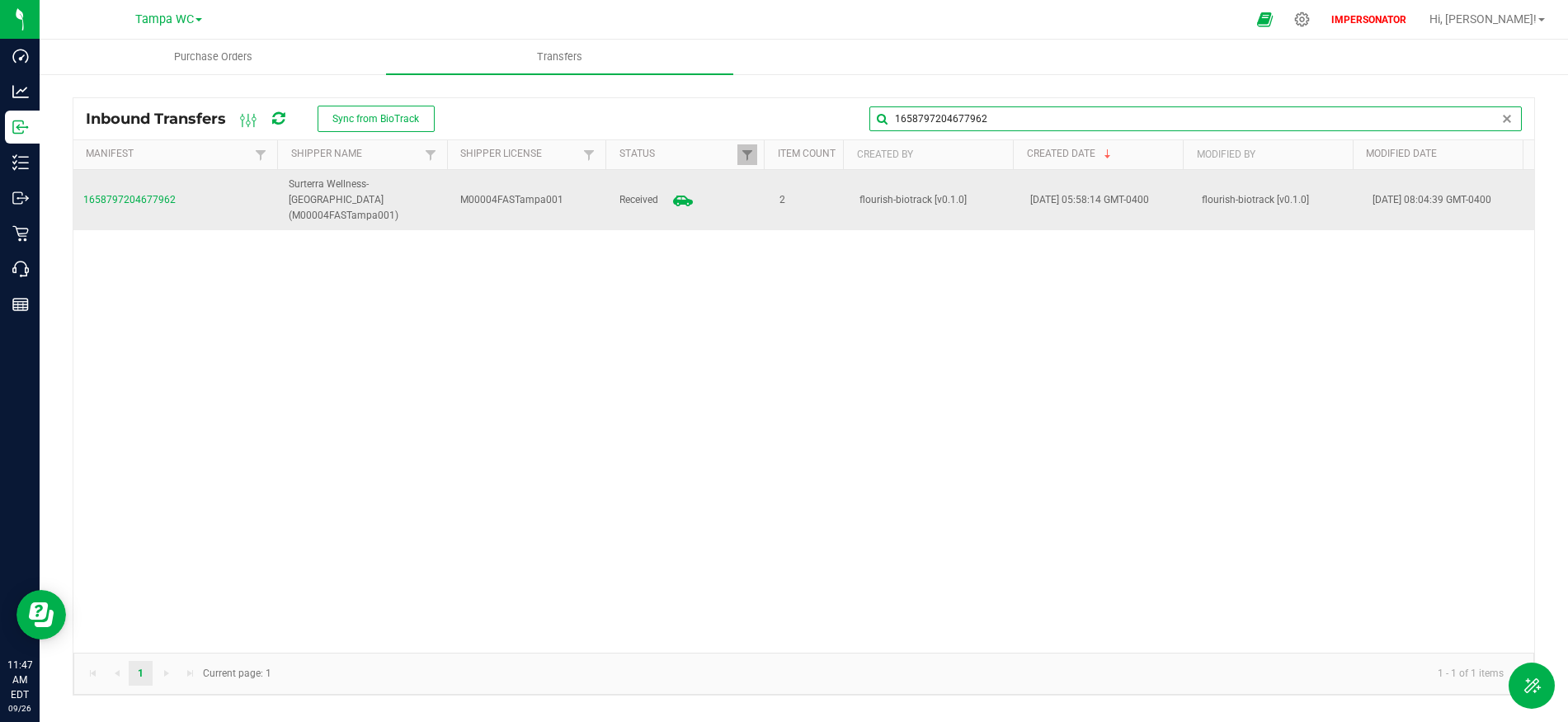
type input "1658797204677962"
click at [135, 192] on span "1658797204677962" at bounding box center [176, 200] width 186 height 16
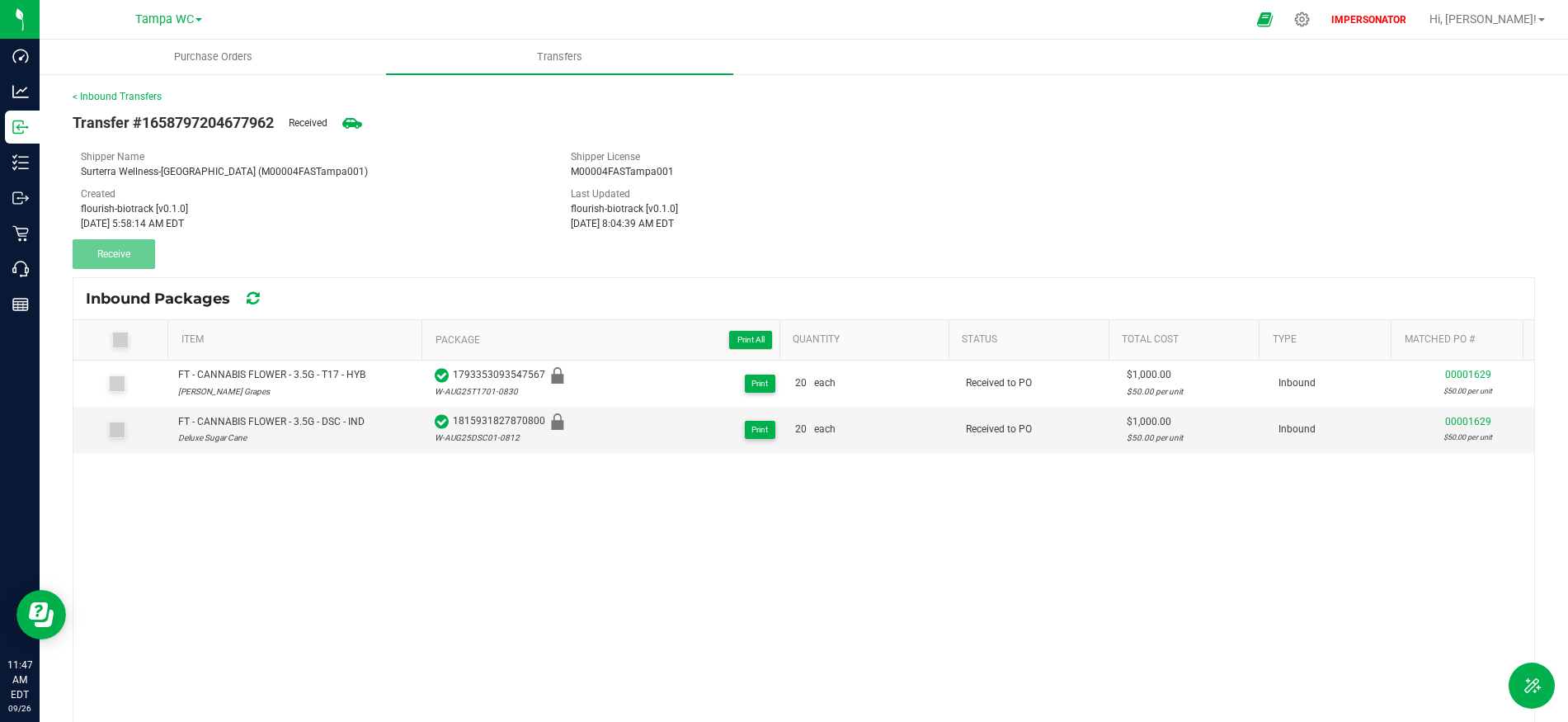
click at [618, 601] on div "FT - CANNABIS FLOWER - 3.5G - T17 - HYB Gaspar's Grapes 1793353093547567 W-AUG2…" at bounding box center [803, 626] width 1461 height 530
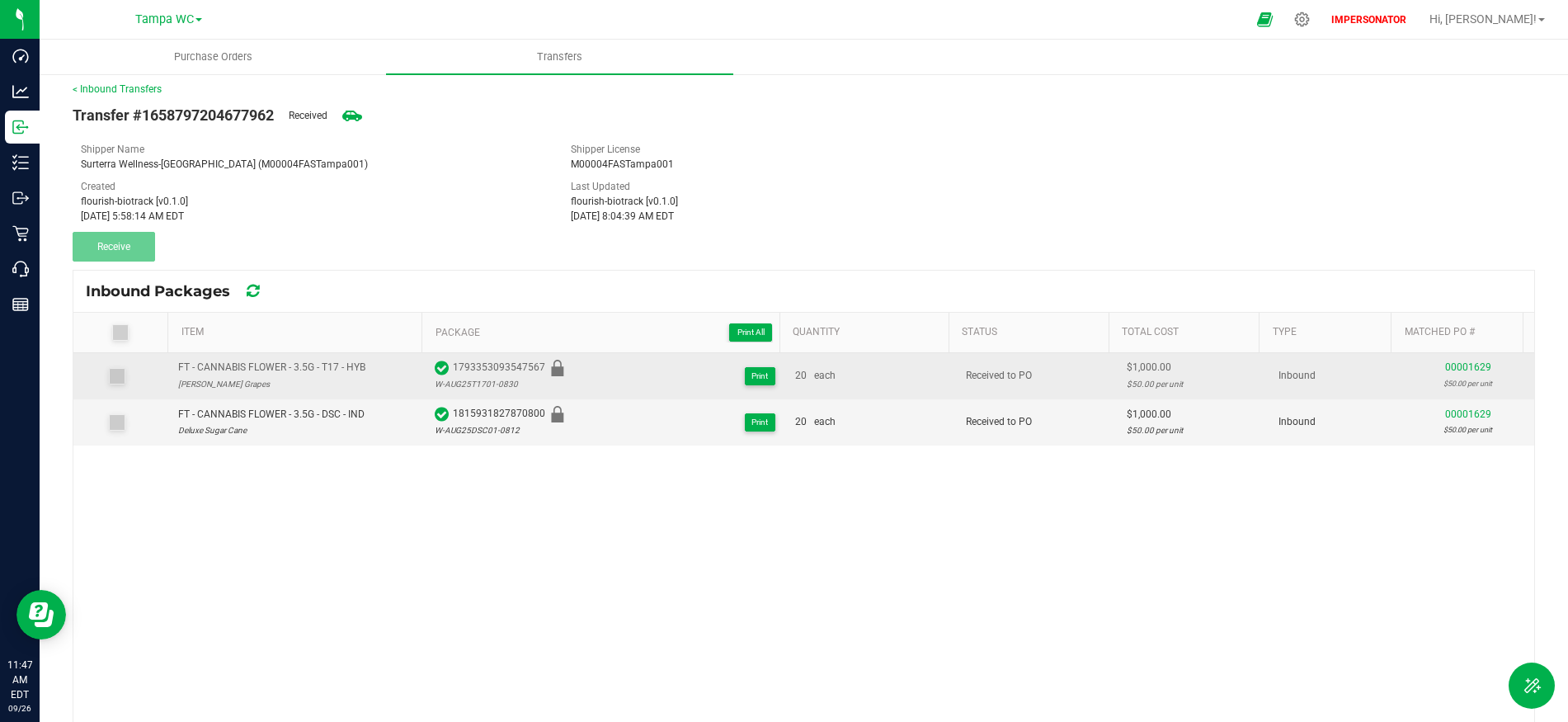
scroll to position [6, 0]
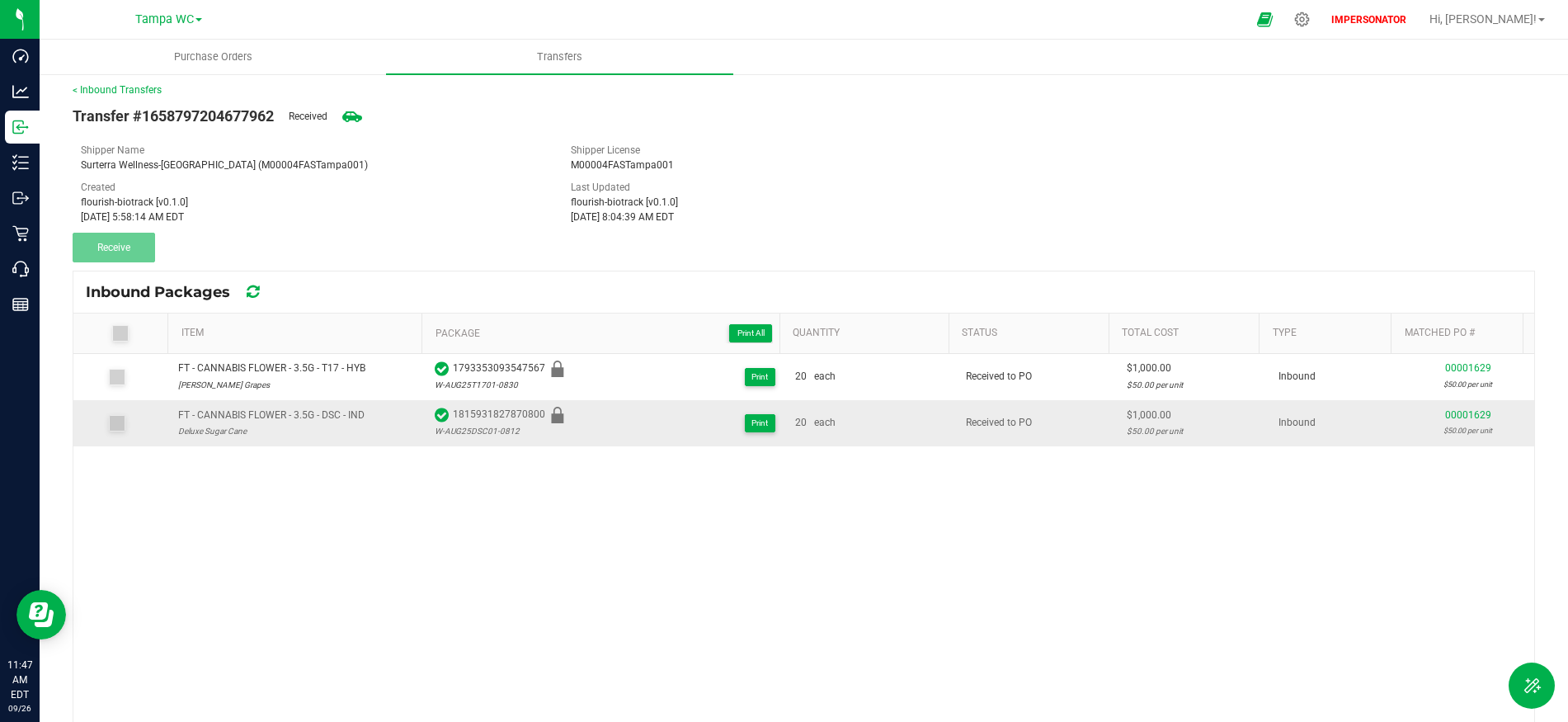
drag, startPoint x: 81, startPoint y: 285, endPoint x: 1491, endPoint y: 429, distance: 1417.3
click at [1499, 420] on kendo-grid "Inbound Packages Item Package Print All Quantity Status Total Cost Type Matched…" at bounding box center [803, 577] width 1462 height 614
copy kendo-grid "Inbound Packages Item Package Print All Quantity Status Total Cost Type Matched…"
click at [606, 531] on div "FT - CANNABIS FLOWER - 3.5G - T17 - HYB Gaspar's Grapes 1793353093547567 W-AUG2…" at bounding box center [803, 618] width 1461 height 530
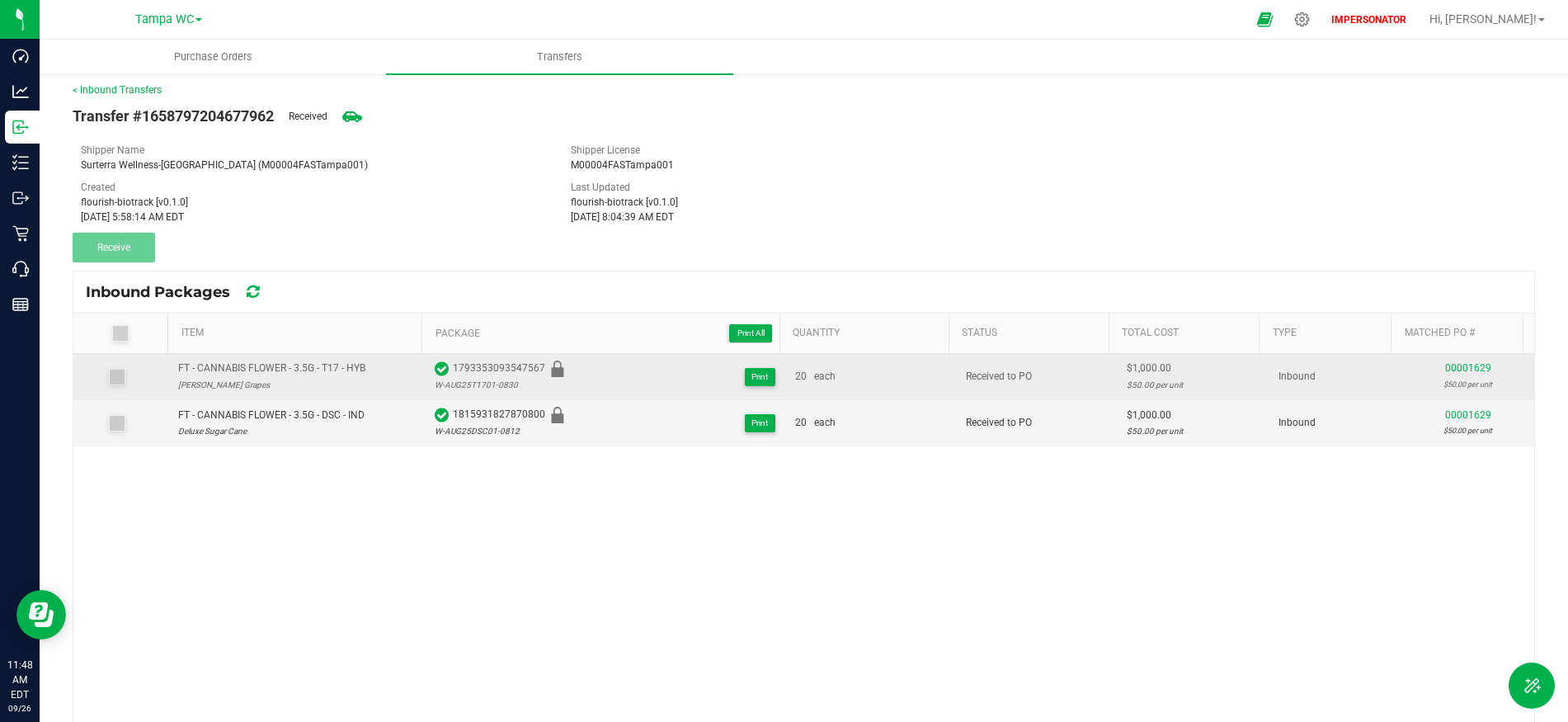
click at [502, 366] on span "1793353093547567" at bounding box center [510, 369] width 117 height 16
copy span "1793353093547567"
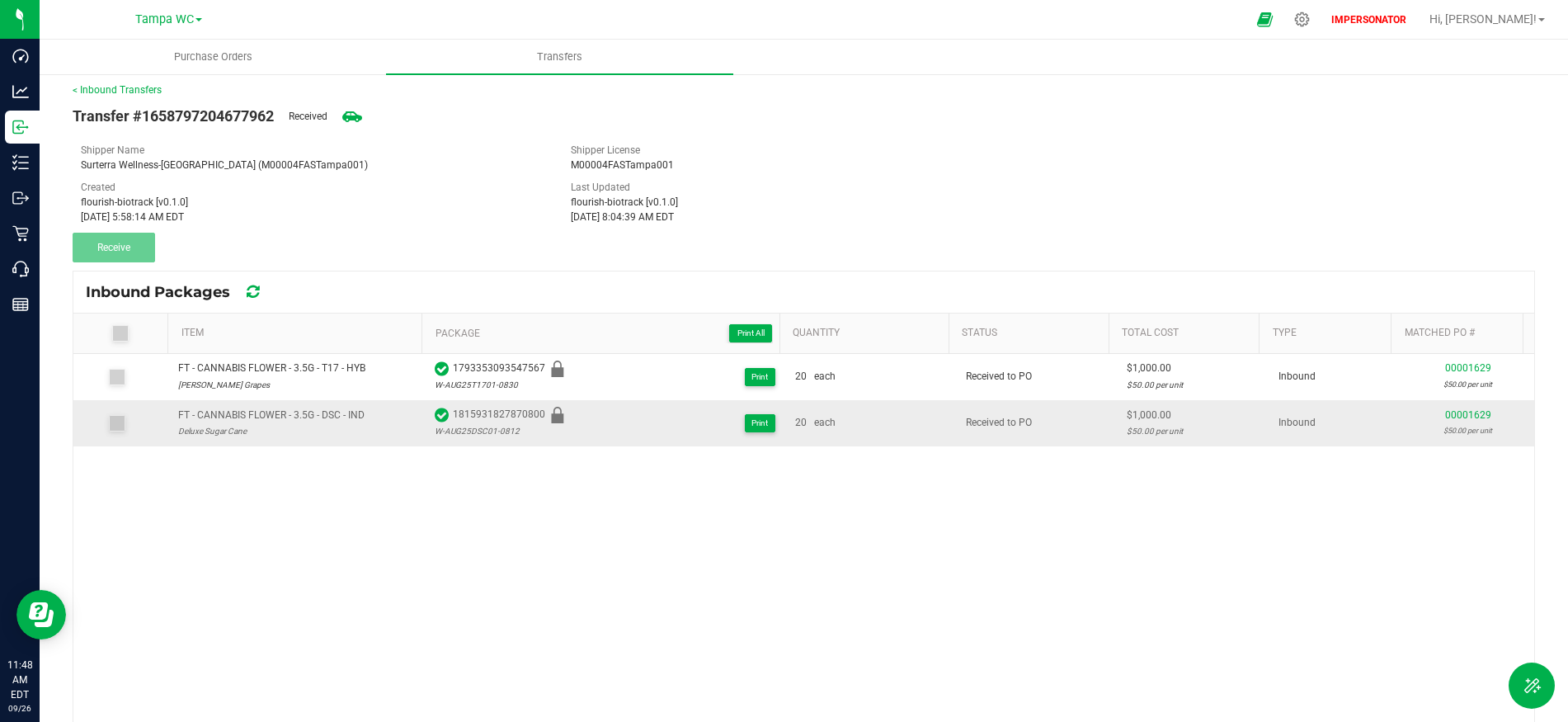
click at [488, 424] on div "W-AUG25DSC01-0812" at bounding box center [502, 431] width 136 height 16
click at [489, 418] on span "1815931827870800" at bounding box center [510, 415] width 117 height 16
copy span "1815931827870800"
